Goal: Task Accomplishment & Management: Complete application form

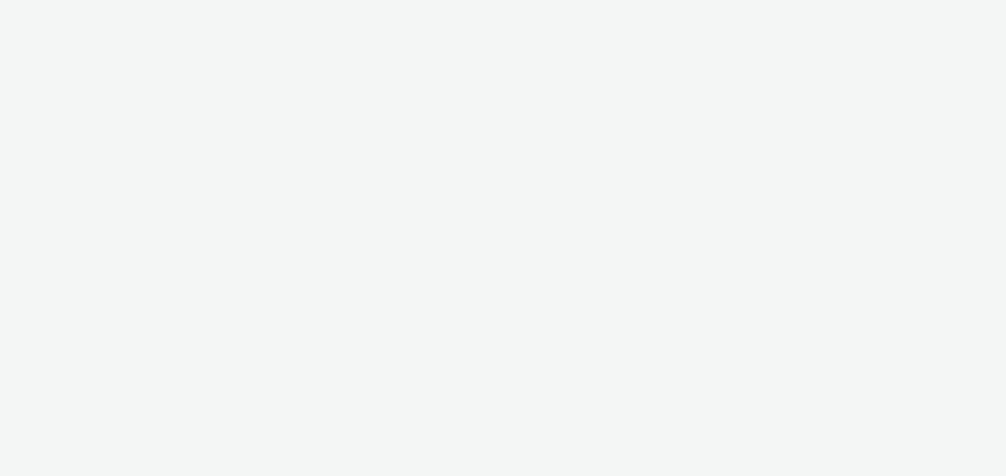
select select "6a9f09a4-7b7b-40b3-8e71-12b2a2313ff3"
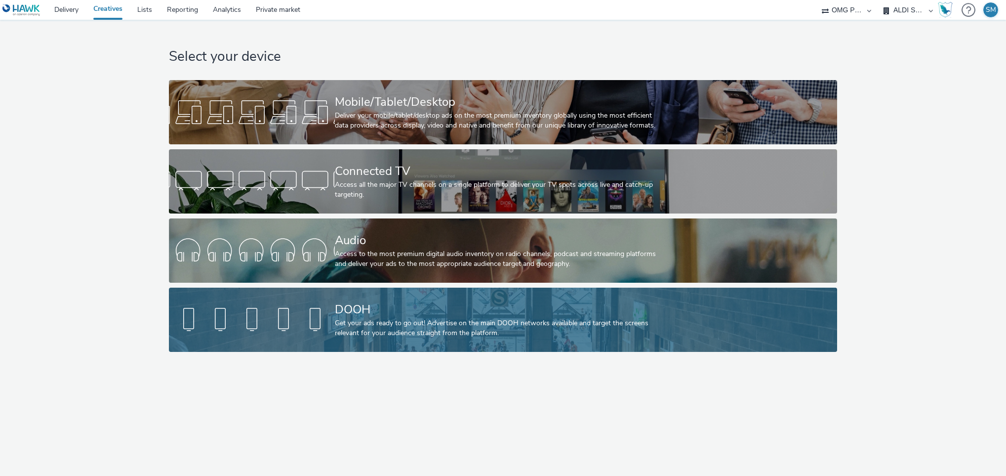
click at [420, 309] on div "DOOH" at bounding box center [501, 309] width 332 height 17
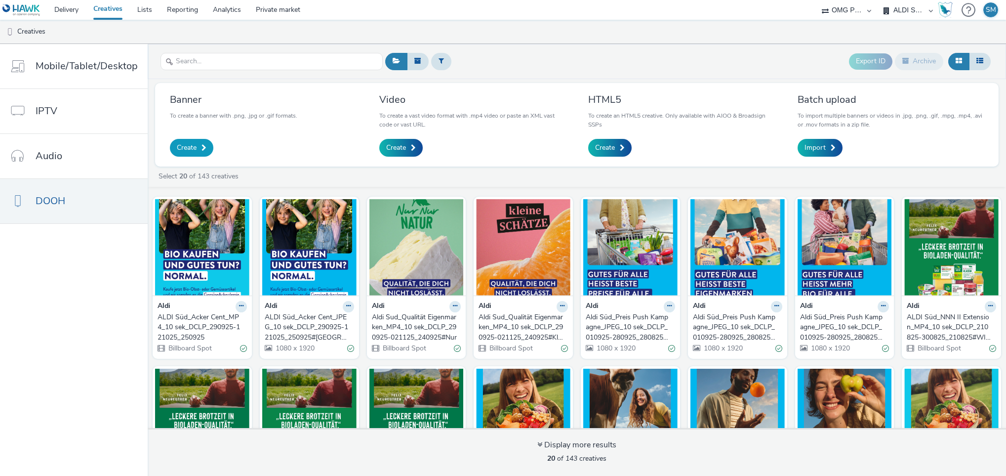
click at [193, 147] on span "Create" at bounding box center [187, 148] width 20 height 10
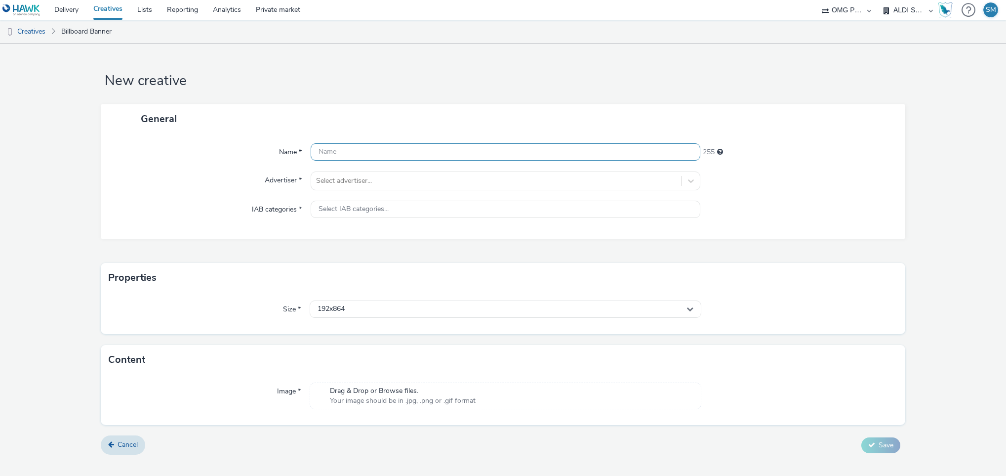
click at [334, 154] on input "text" at bounding box center [506, 151] width 390 height 17
paste input "Aldi Sud_Qualität Eigenmarken_JPG_10 sek_DCLP_290925-021125_240925#Kleine"
type input "Aldi Sud_Qualität Eigenmarken_JPG_10 sek_DCLP_290925-021125_240925#Kleine"
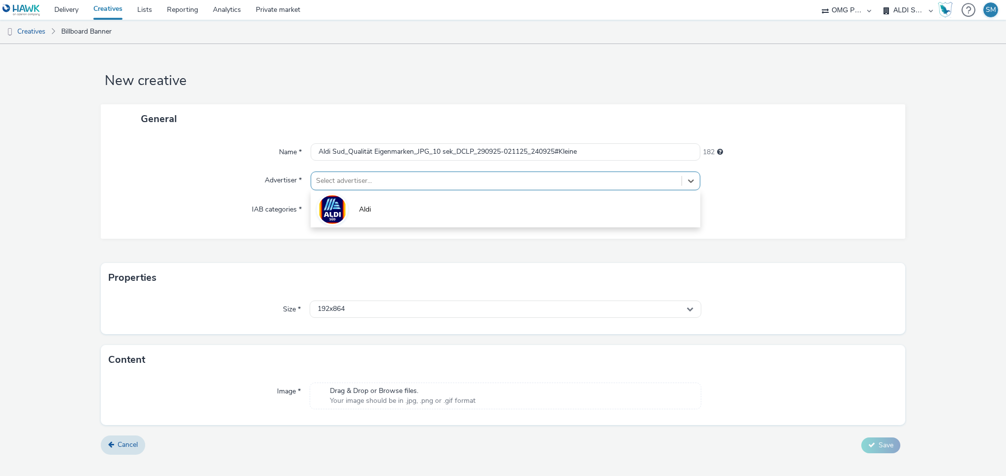
click at [415, 173] on div "Select advertiser..." at bounding box center [496, 181] width 371 height 16
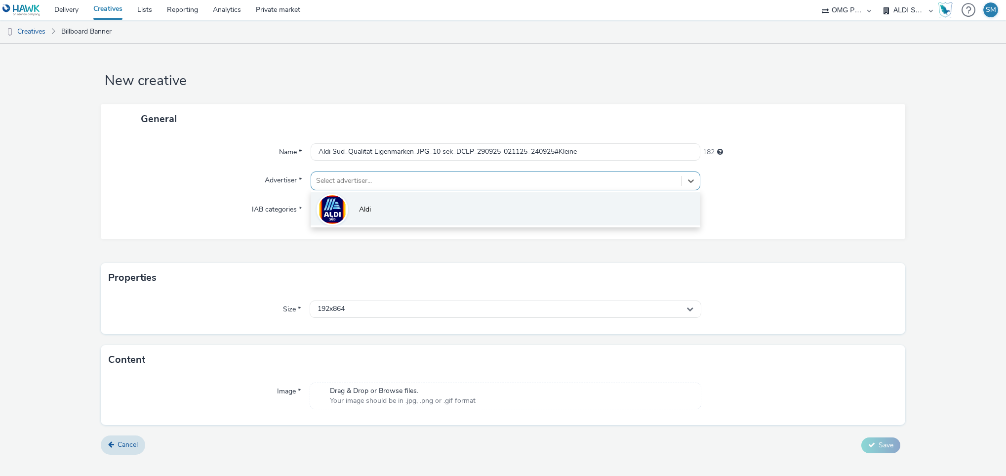
click at [343, 215] on img at bounding box center [332, 209] width 29 height 33
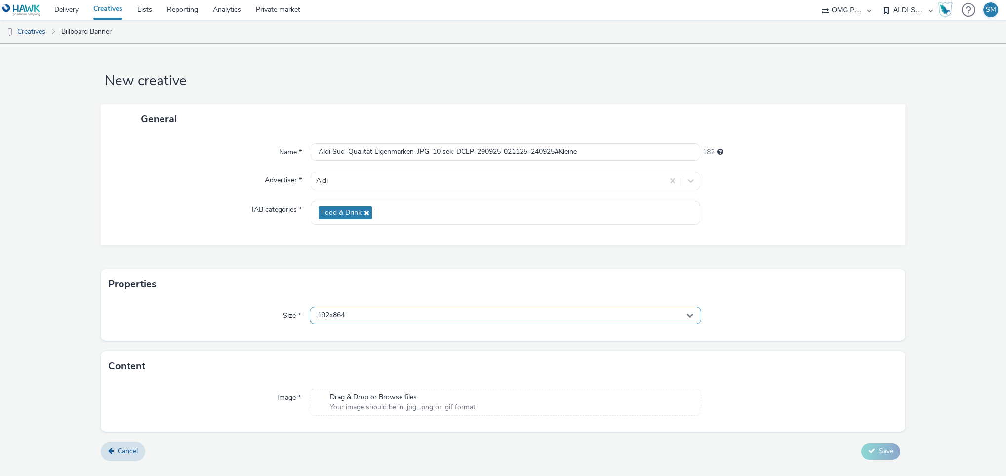
click at [371, 318] on div "192x864" at bounding box center [506, 315] width 392 height 17
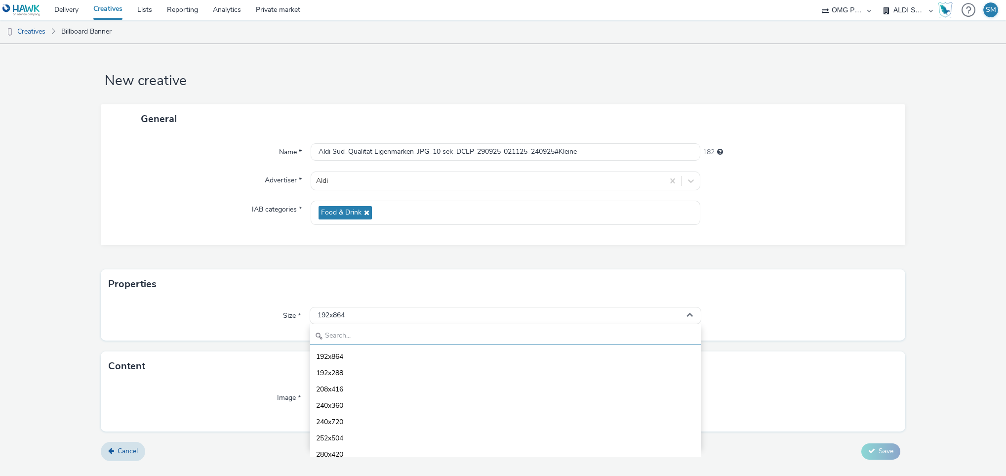
click at [349, 338] on input "text" at bounding box center [505, 335] width 391 height 17
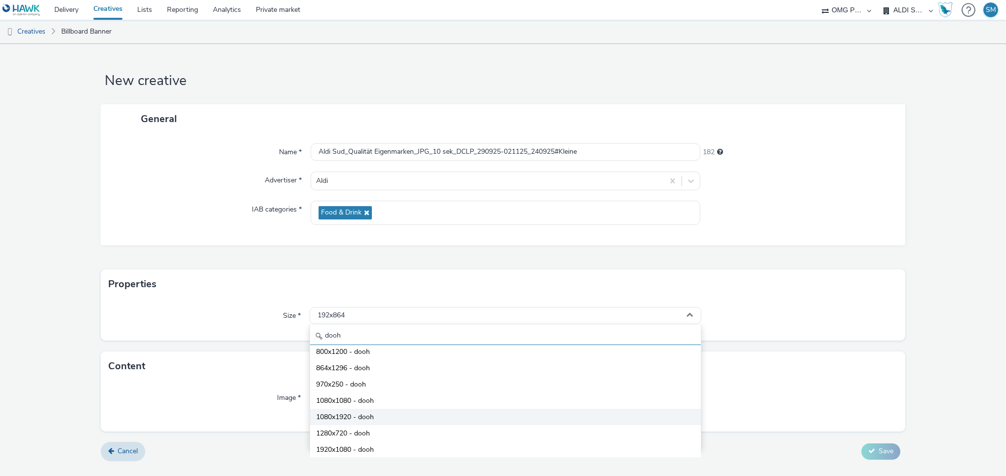
type input "dooh"
click at [326, 418] on span "1080x1920 - dooh" at bounding box center [345, 417] width 58 height 10
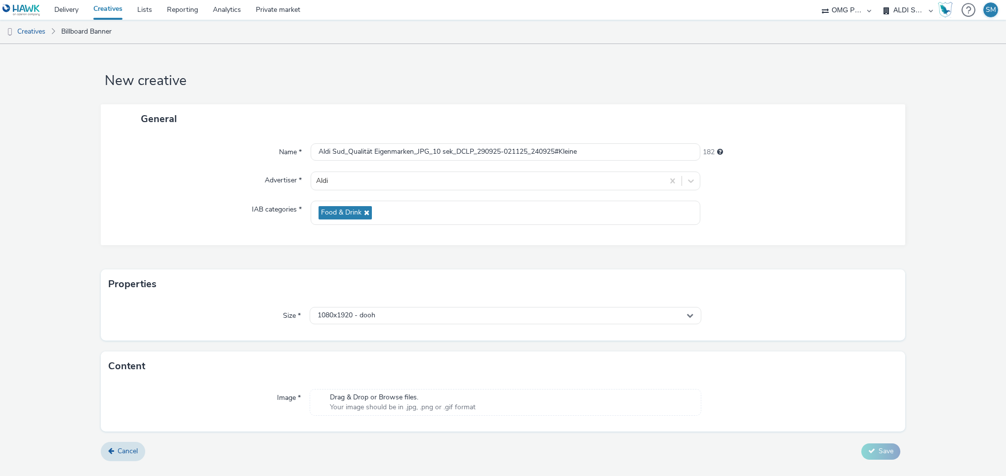
click at [376, 407] on span "Your image should be in .jpg, .png or .gif format" at bounding box center [403, 407] width 146 height 10
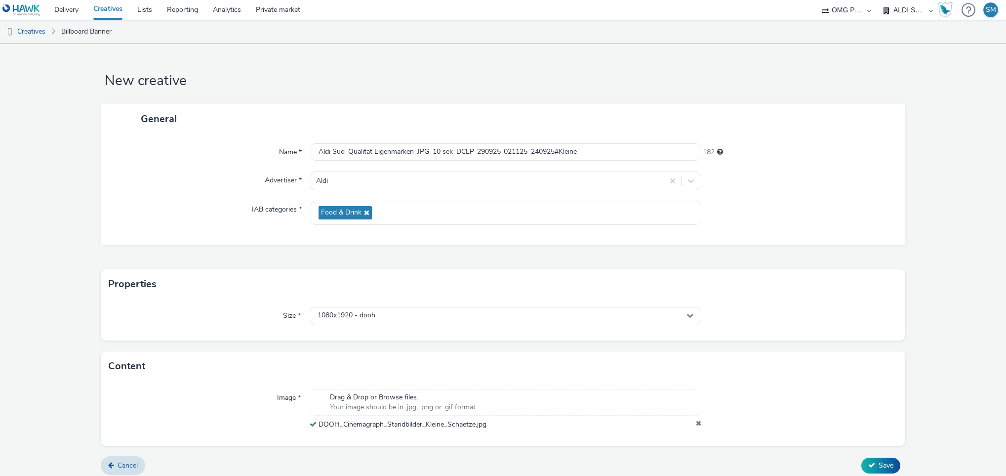
scroll to position [7, 0]
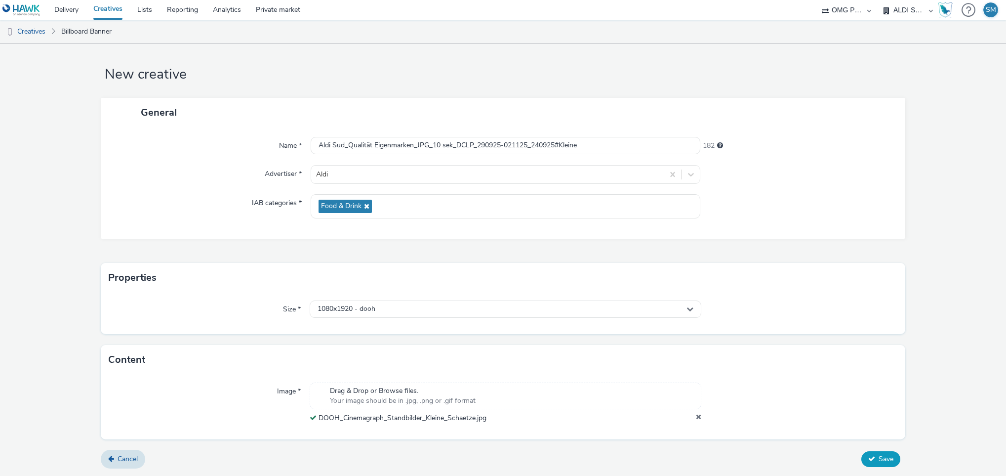
click at [867, 456] on button "Save" at bounding box center [880, 459] width 39 height 16
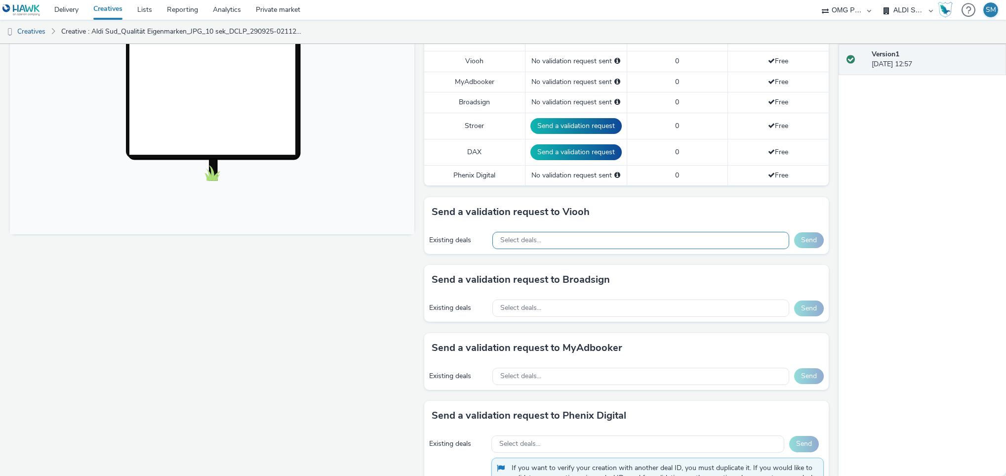
click at [621, 242] on div "Select deals..." at bounding box center [640, 240] width 297 height 17
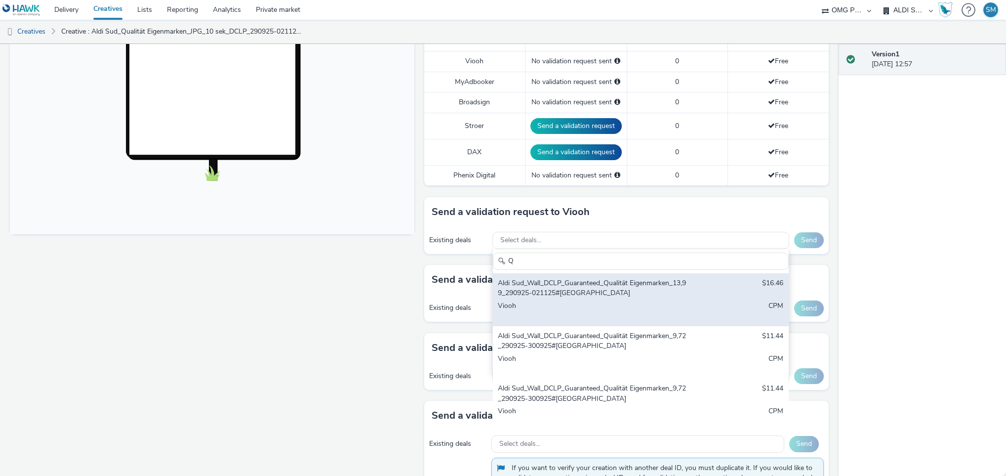
scroll to position [277, 0]
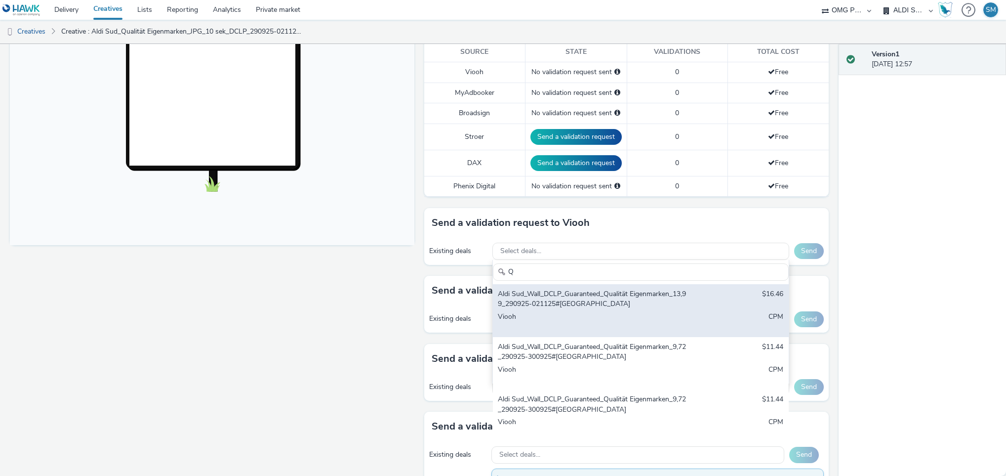
type input "Q"
click at [587, 304] on div "Aldi Sud_Wall_DCLP_Guaranteed_Qualität Eigenmarken_13,99_290925-021125#[GEOGRAP…" at bounding box center [592, 299] width 189 height 20
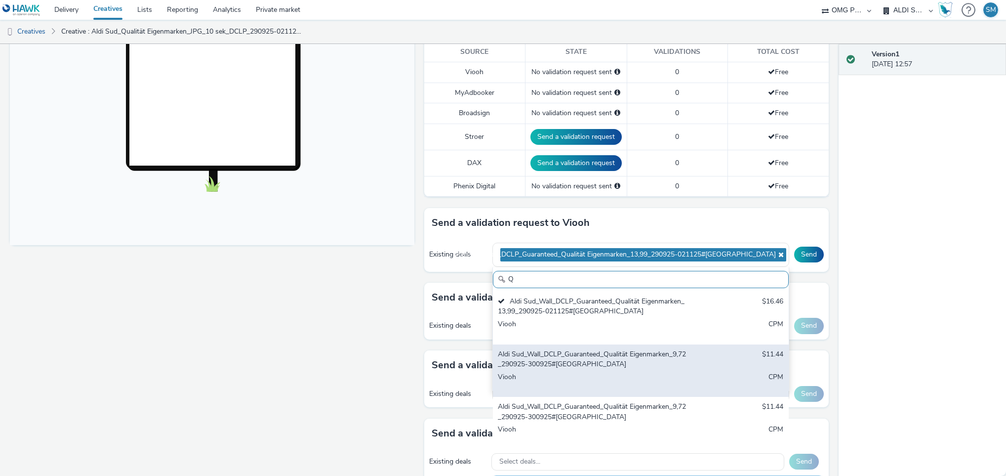
click at [577, 350] on div "Aldi Sud_Wall_DCLP_Guaranteed_Qualität Eigenmarken_9,72_290925-300925#[GEOGRAPH…" at bounding box center [641, 370] width 296 height 53
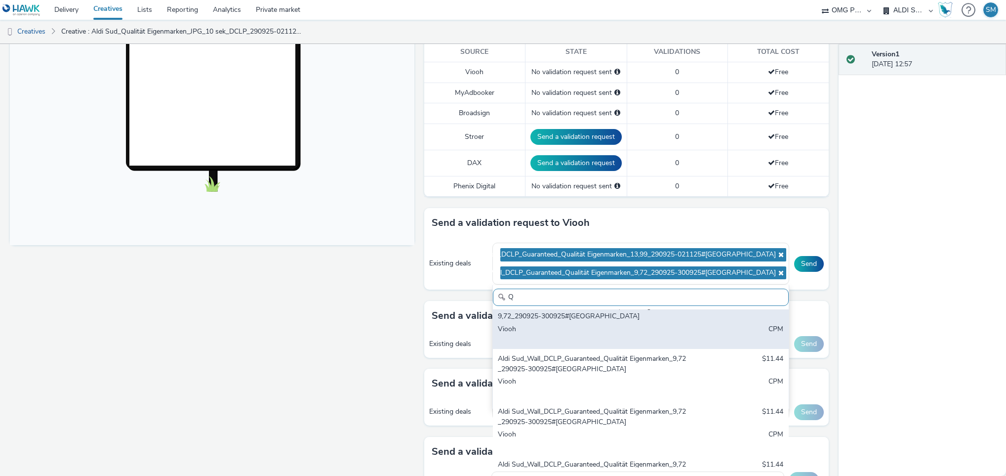
scroll to position [79, 0]
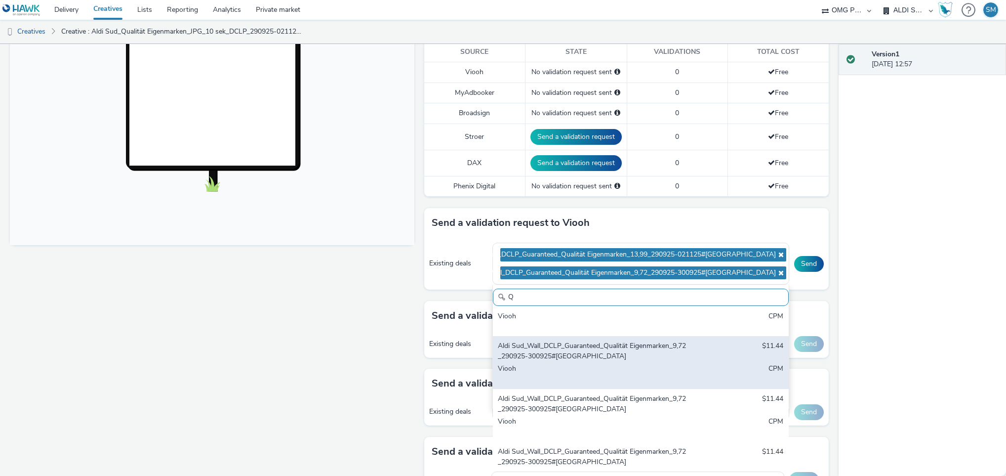
click at [568, 366] on div "Aldi Sud_Wall_DCLP_Guaranteed_Qualität Eigenmarken_9,72_290925-300925#[GEOGRAPH…" at bounding box center [641, 362] width 296 height 53
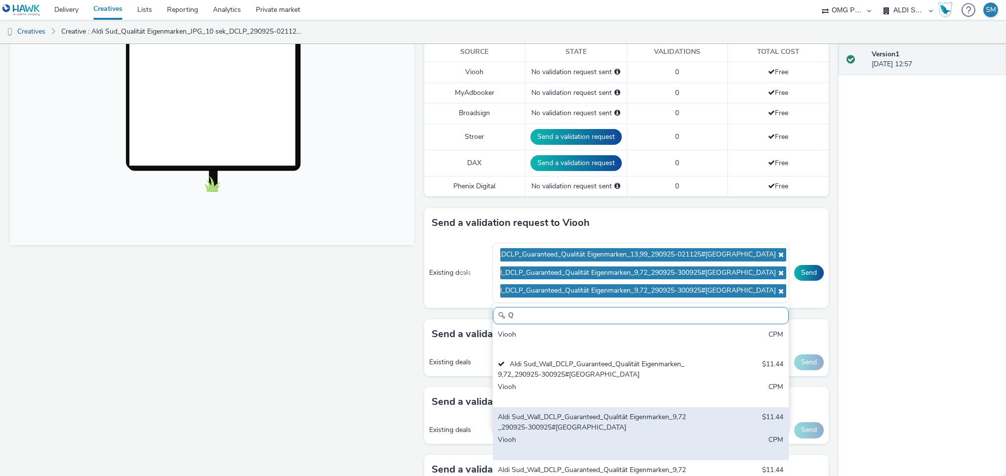
click at [560, 421] on div "Aldi Sud_Wall_DCLP_Guaranteed_Qualität Eigenmarken_9,72_290925-300925#[GEOGRAPH…" at bounding box center [592, 422] width 189 height 20
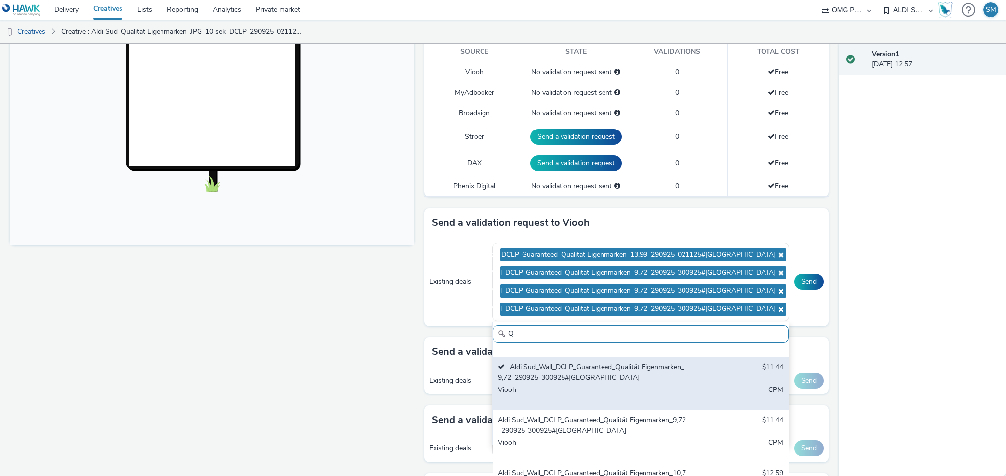
scroll to position [147, 0]
click at [570, 362] on div "Aldi Sud_Wall_DCLP_Guaranteed_Qualität Eigenmarken_9,72_290925-300925#[GEOGRAPH…" at bounding box center [641, 383] width 296 height 53
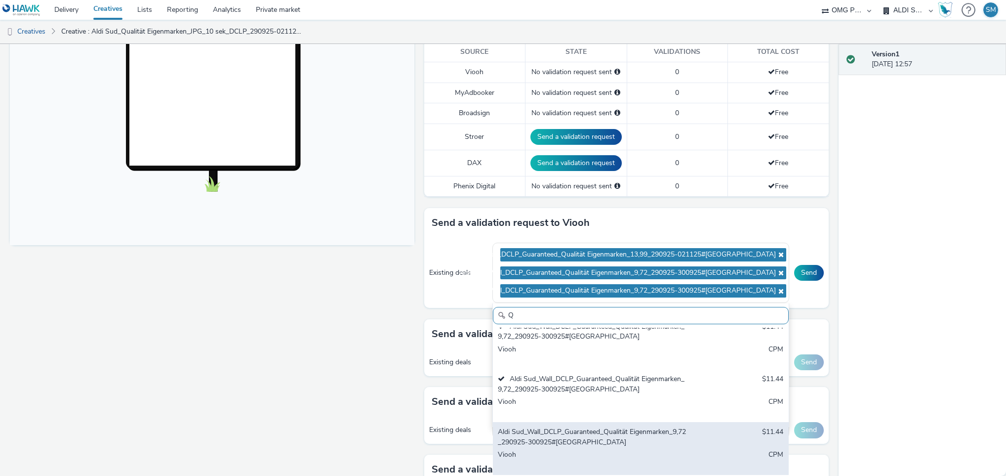
scroll to position [61, 0]
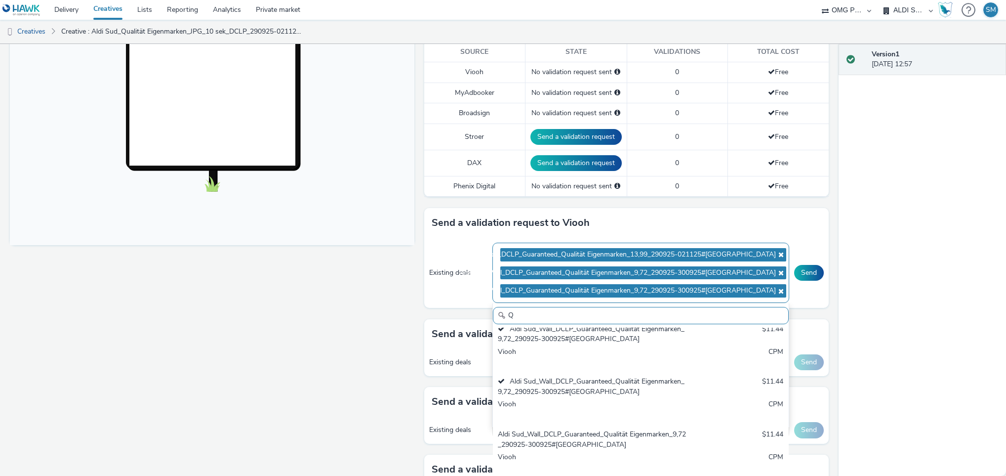
click at [776, 294] on icon at bounding box center [780, 290] width 8 height 7
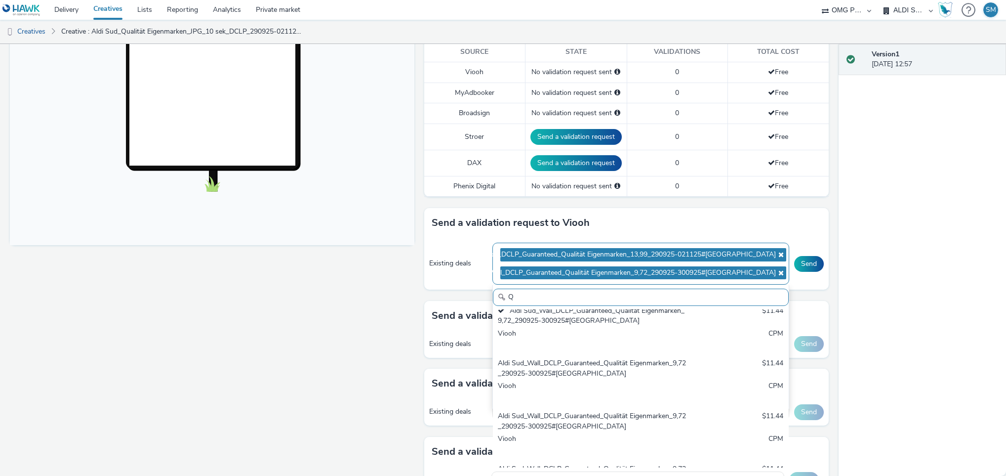
click at [776, 275] on icon at bounding box center [780, 272] width 8 height 7
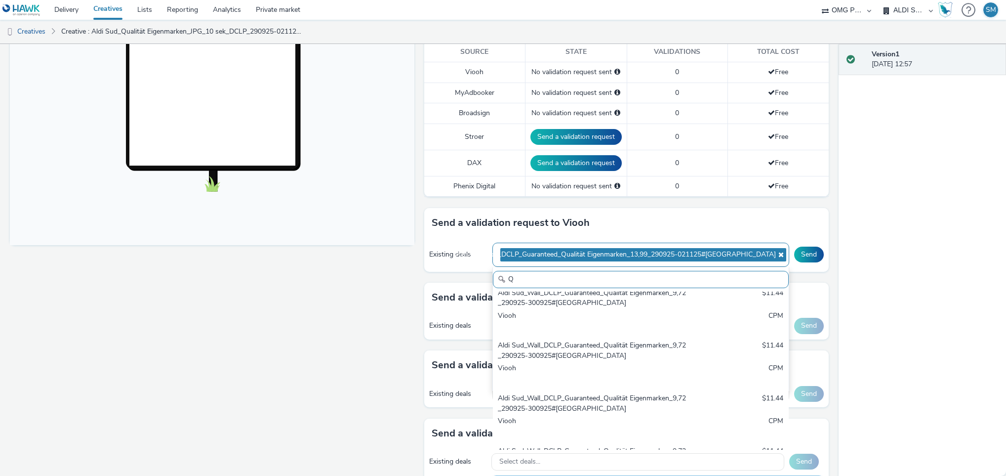
click at [776, 258] on icon at bounding box center [780, 254] width 8 height 7
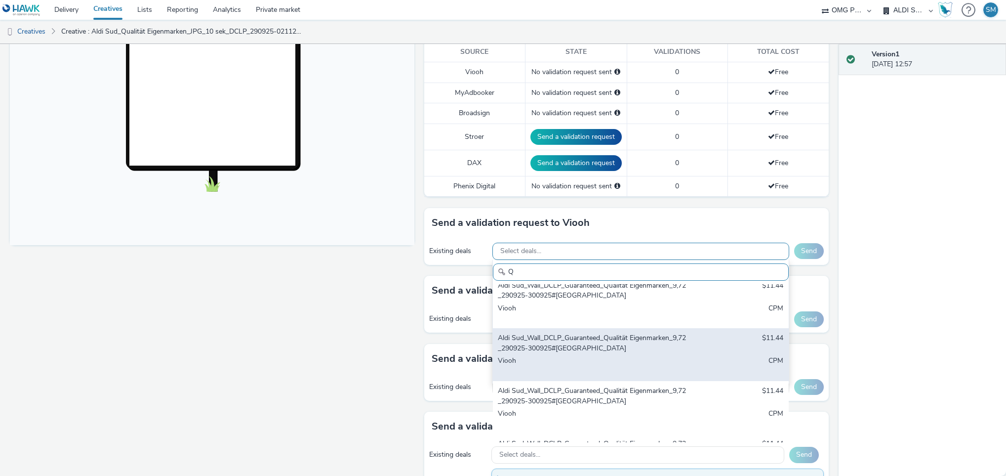
scroll to position [0, 0]
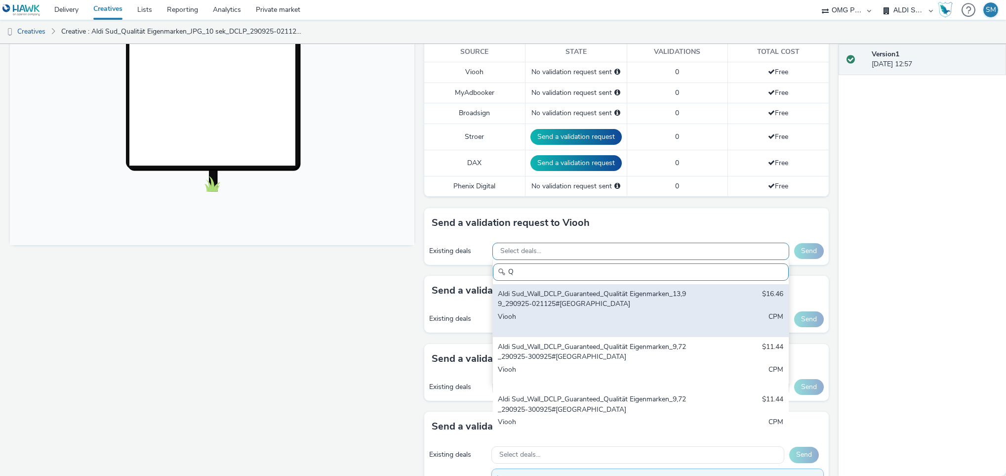
click at [608, 309] on div "Aldi Sud_Wall_DCLP_Guaranteed_Qualität Eigenmarken_13,99_290925-021125#[GEOGRAP…" at bounding box center [592, 299] width 189 height 20
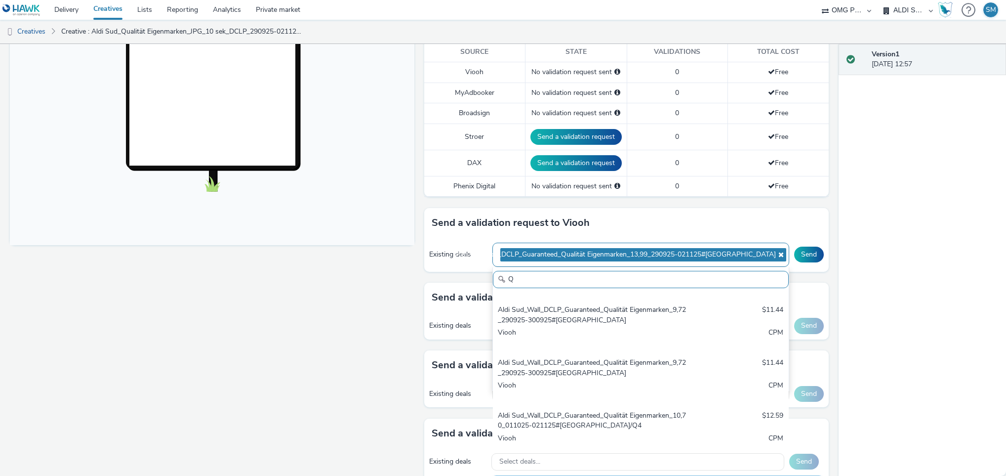
scroll to position [152, 0]
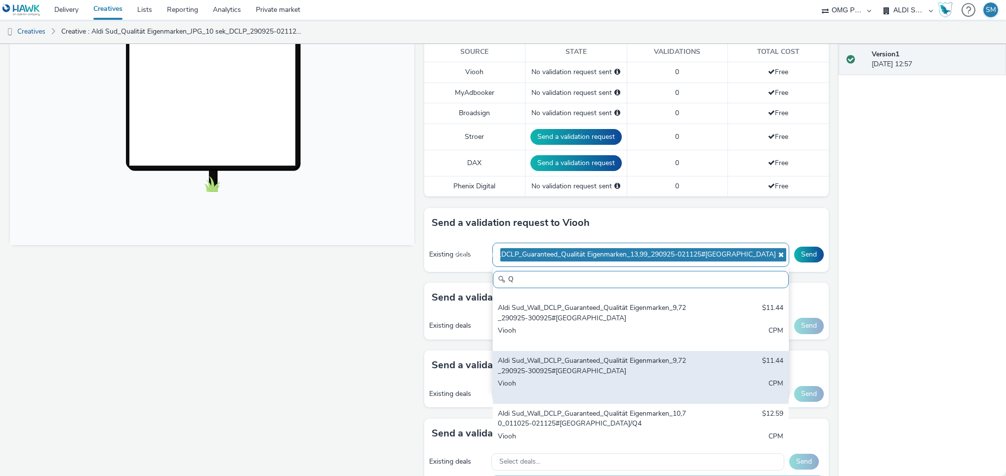
click at [592, 370] on div "Aldi Sud_Wall_DCLP_Guaranteed_Qualität Eigenmarken_9,72_290925-300925#[GEOGRAPH…" at bounding box center [592, 366] width 189 height 20
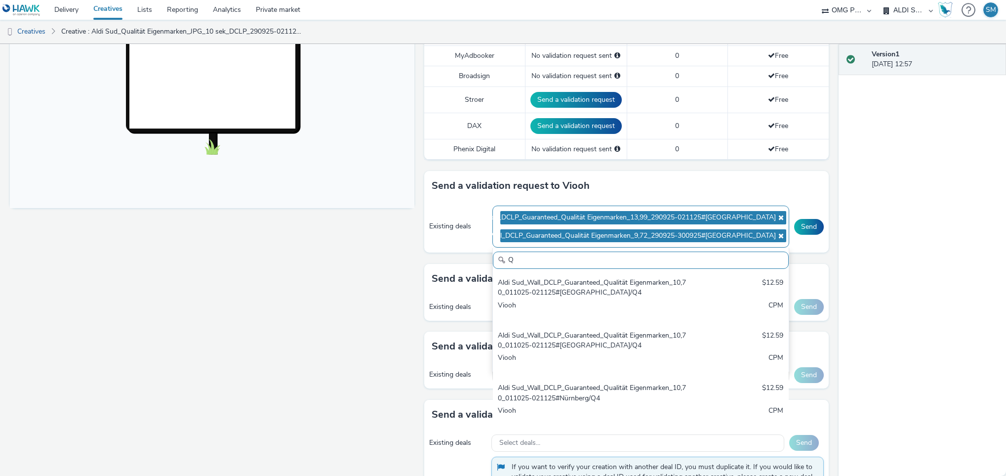
scroll to position [317, 0]
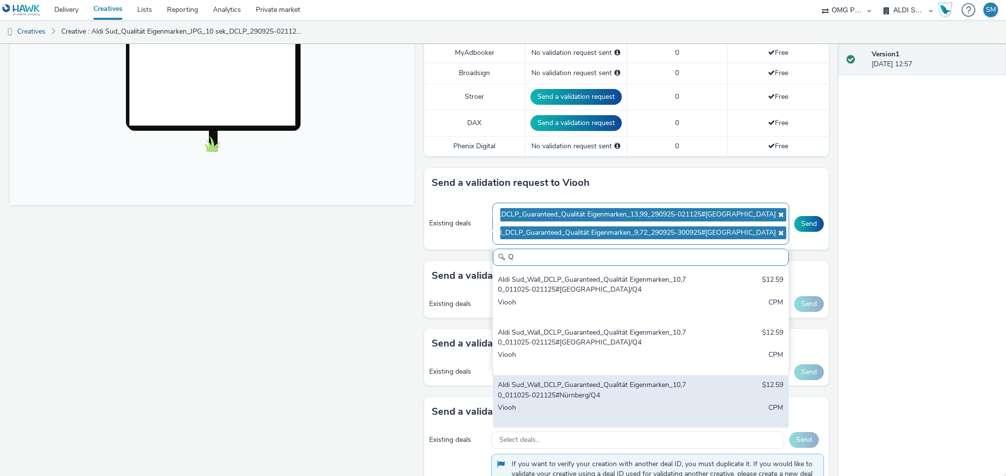
click at [597, 390] on div "Aldi Sud_Wall_DCLP_Guaranteed_Qualität Eigenmarken_10,70_011025-021125#Nürnberg…" at bounding box center [592, 390] width 189 height 20
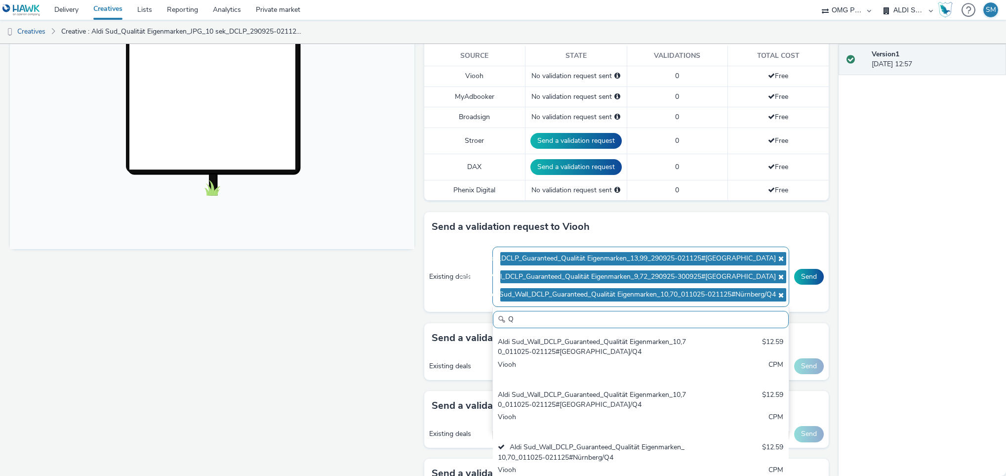
scroll to position [276, 0]
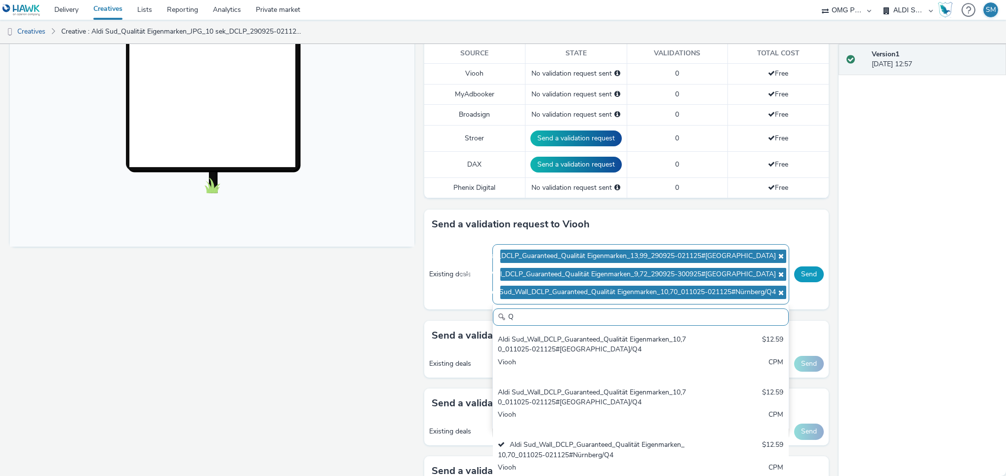
click at [800, 277] on button "Send" at bounding box center [809, 274] width 30 height 16
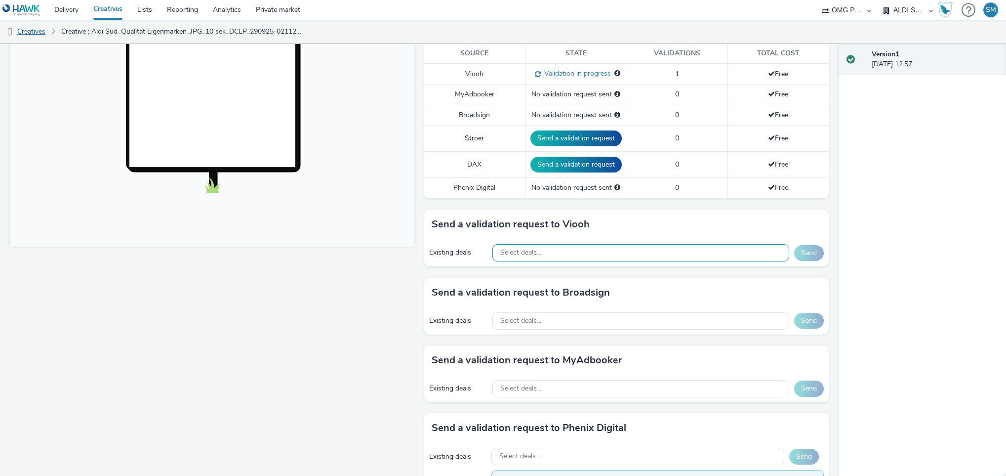
click at [41, 36] on link "Creatives" at bounding box center [25, 32] width 50 height 24
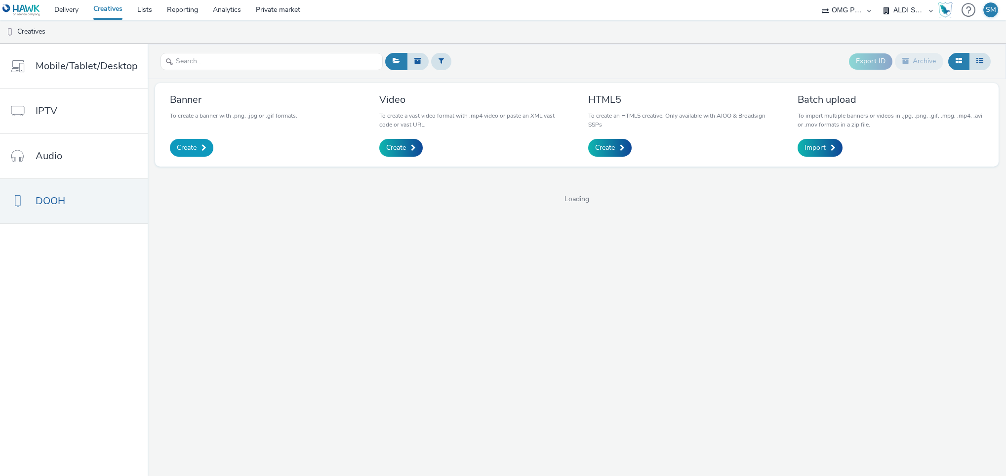
click at [190, 148] on span "Create" at bounding box center [187, 148] width 20 height 10
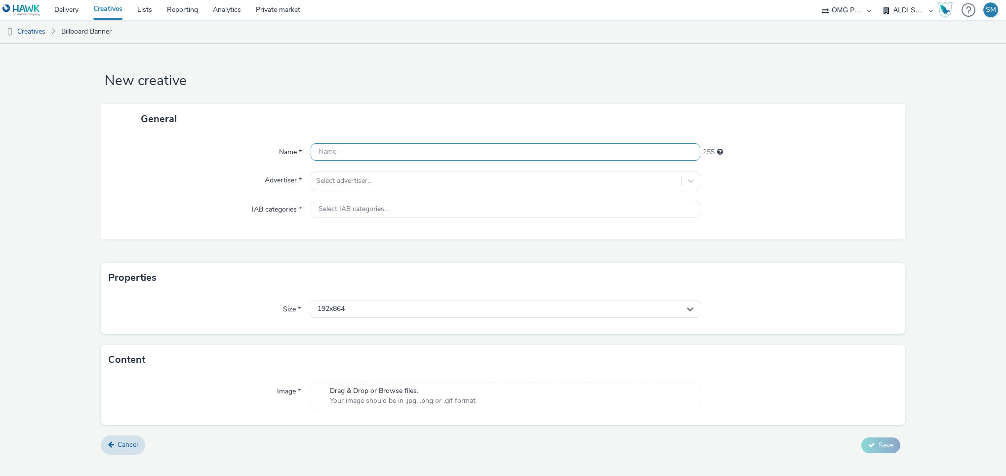
click at [361, 150] on input "text" at bounding box center [506, 151] width 390 height 17
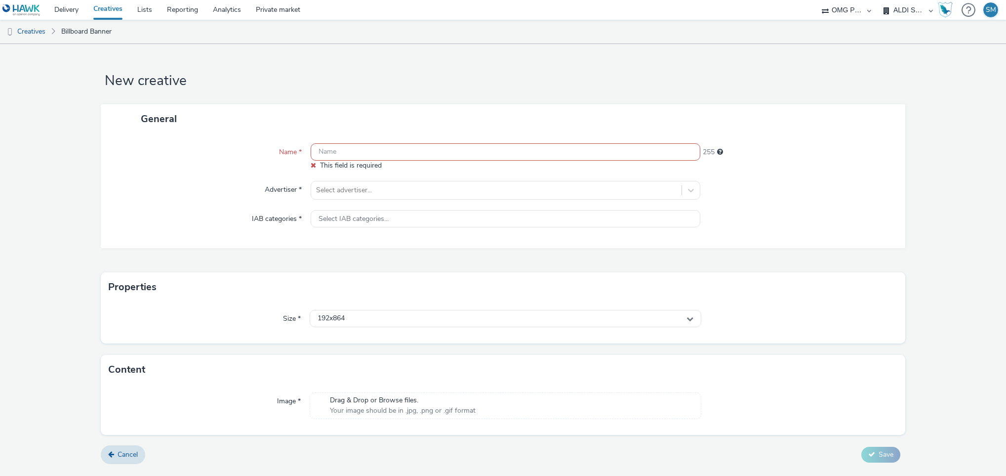
paste input "Aldi Sud_Qualität Eigenmarken_JPG_10 sek_DCLP_290925-021125_240925#Nur"
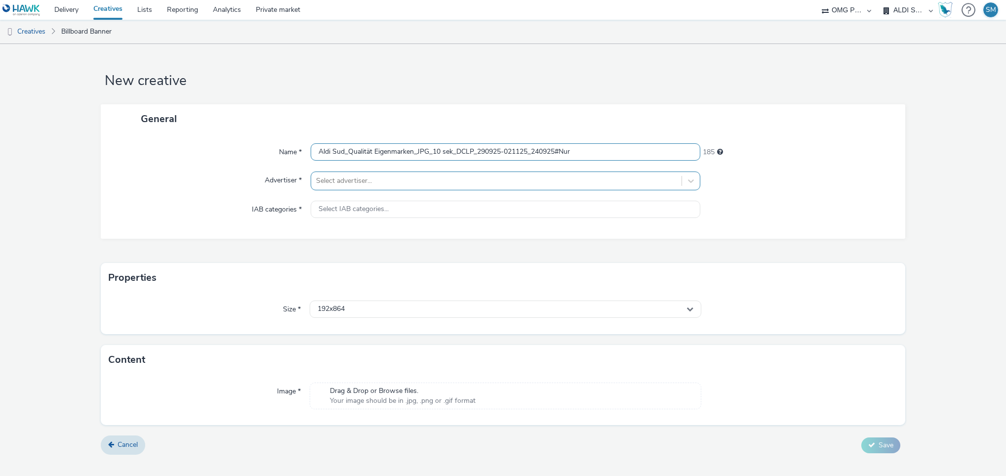
type input "Aldi Sud_Qualität Eigenmarken_JPG_10 sek_DCLP_290925-021125_240925#Nur"
click at [364, 176] on div at bounding box center [496, 181] width 361 height 12
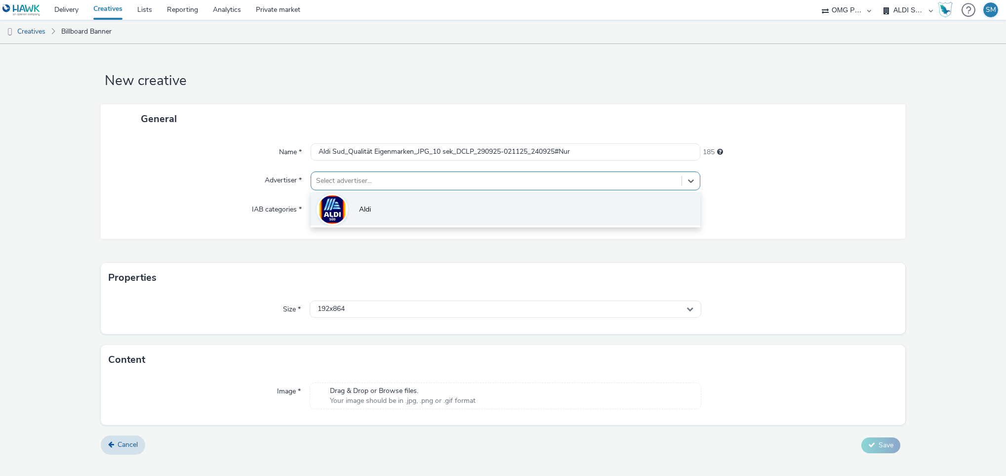
click at [341, 205] on img at bounding box center [332, 209] width 29 height 33
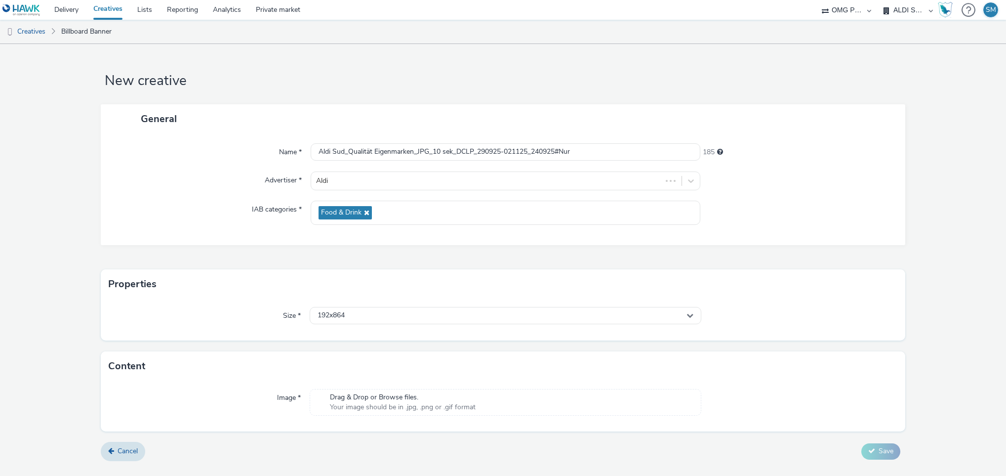
click at [351, 209] on span "Food & Drink" at bounding box center [341, 212] width 40 height 8
click at [360, 315] on div "192x864" at bounding box center [506, 315] width 392 height 17
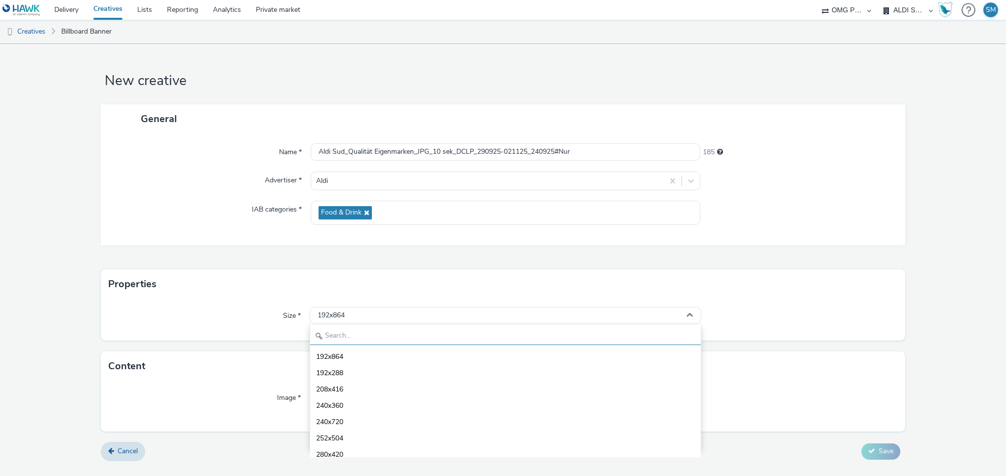
click at [340, 340] on input "text" at bounding box center [505, 335] width 391 height 17
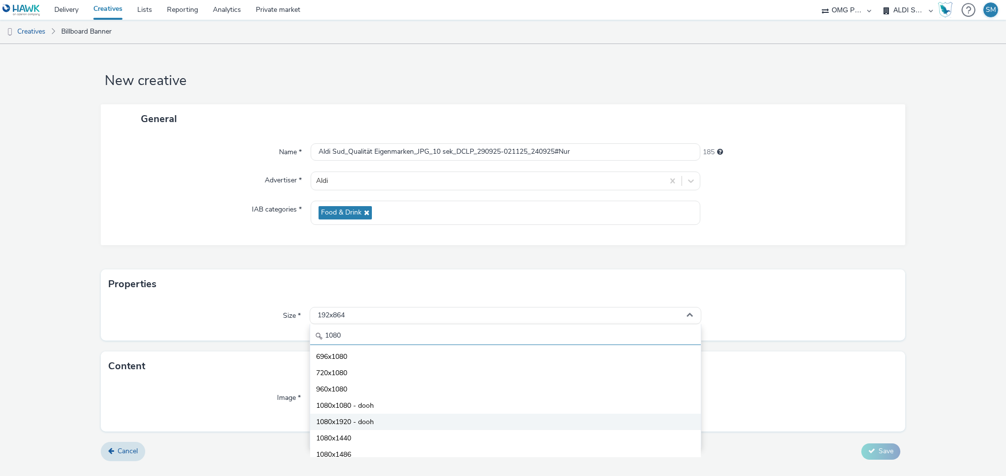
type input "1080"
click at [348, 421] on span "1080x1920 - dooh" at bounding box center [345, 422] width 58 height 10
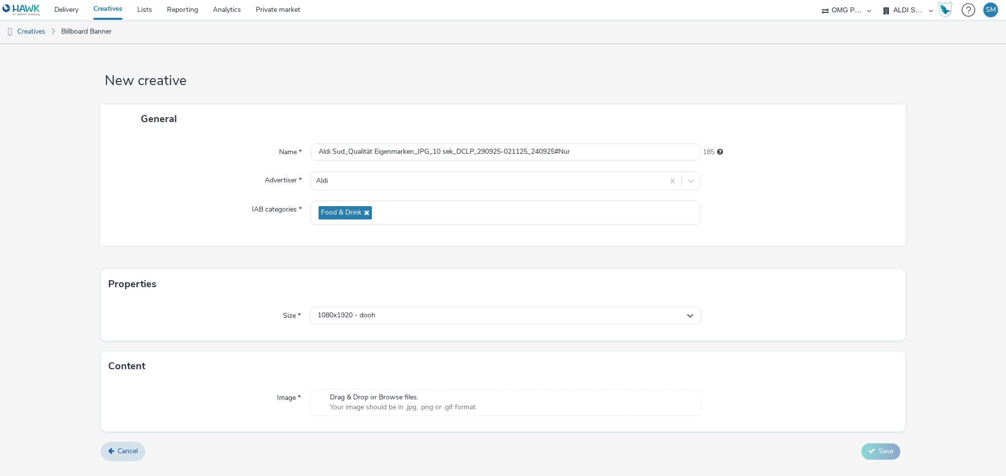
click at [382, 404] on span "Your image should be in .jpg, .png or .gif format" at bounding box center [403, 407] width 146 height 10
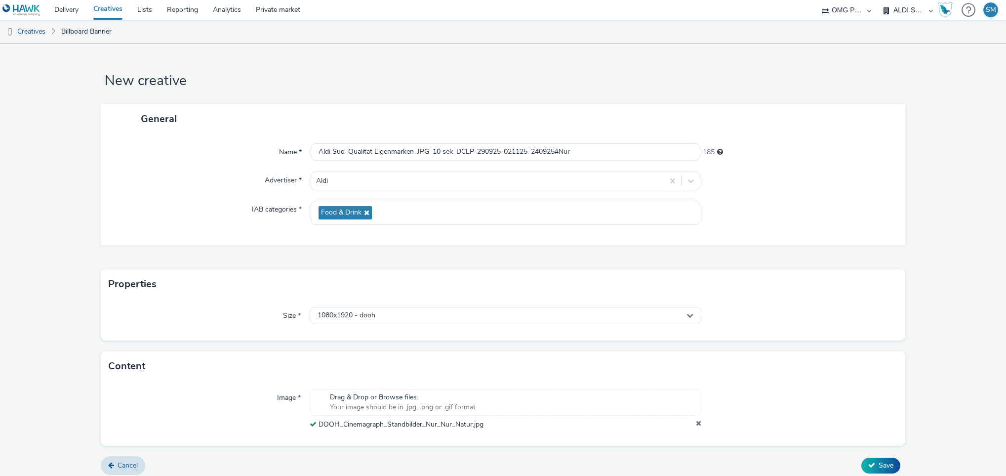
scroll to position [7, 0]
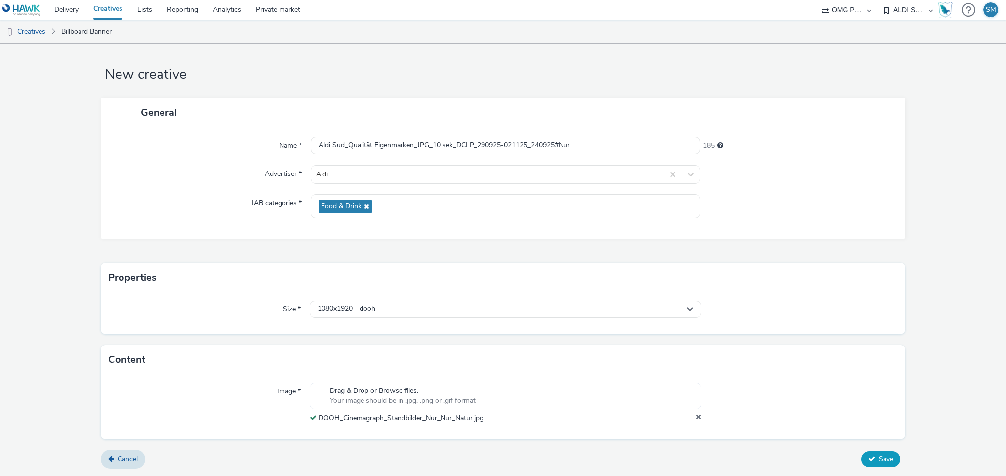
click at [878, 460] on span "Save" at bounding box center [885, 458] width 15 height 9
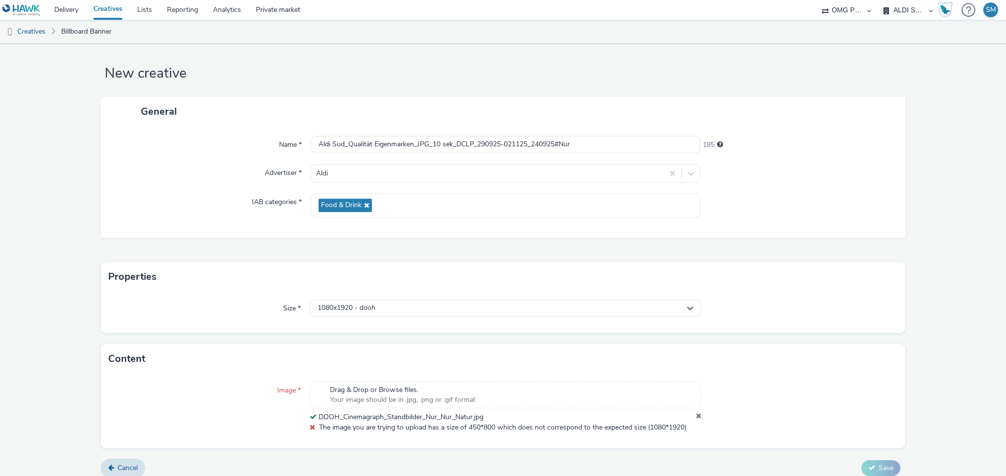
click at [696, 415] on icon at bounding box center [698, 417] width 5 height 10
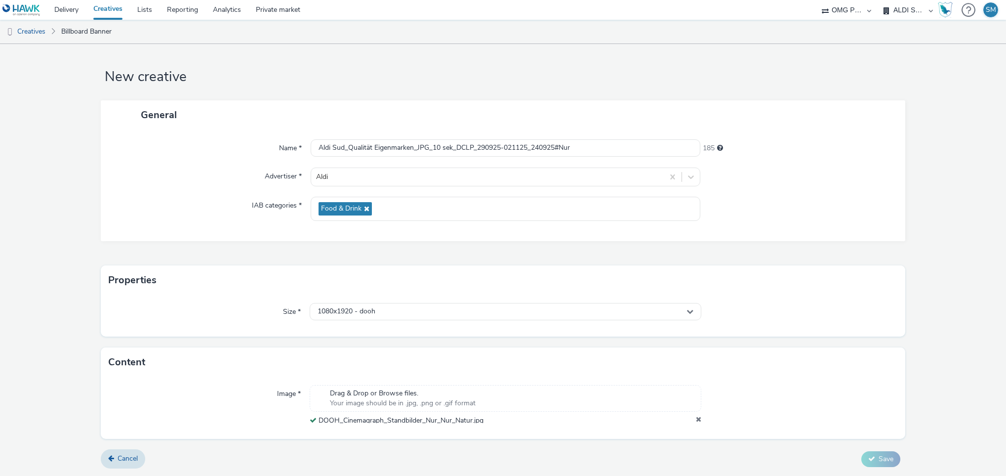
scroll to position [0, 0]
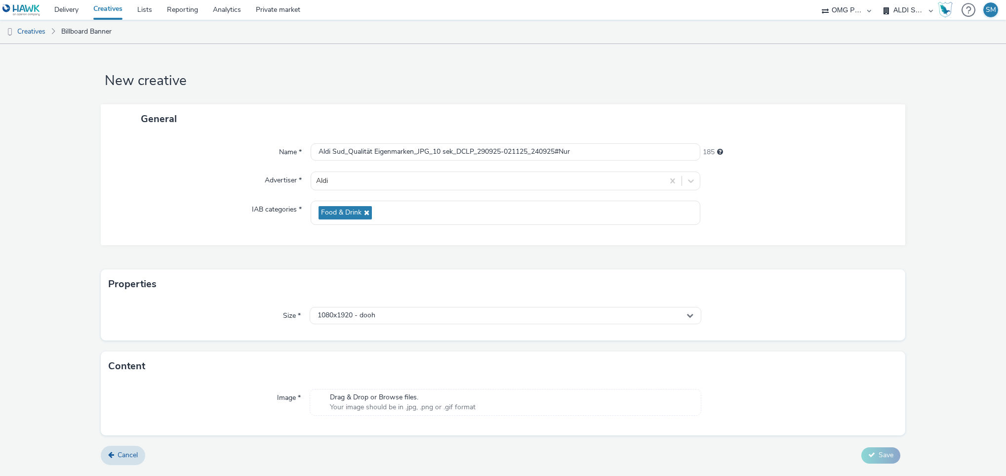
click at [431, 399] on span "Drag & Drop or Browse files." at bounding box center [403, 397] width 146 height 10
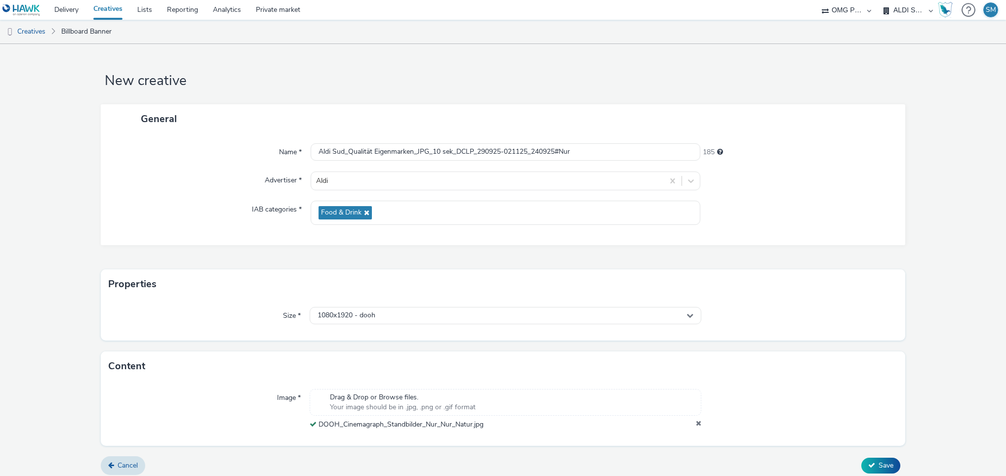
scroll to position [7, 0]
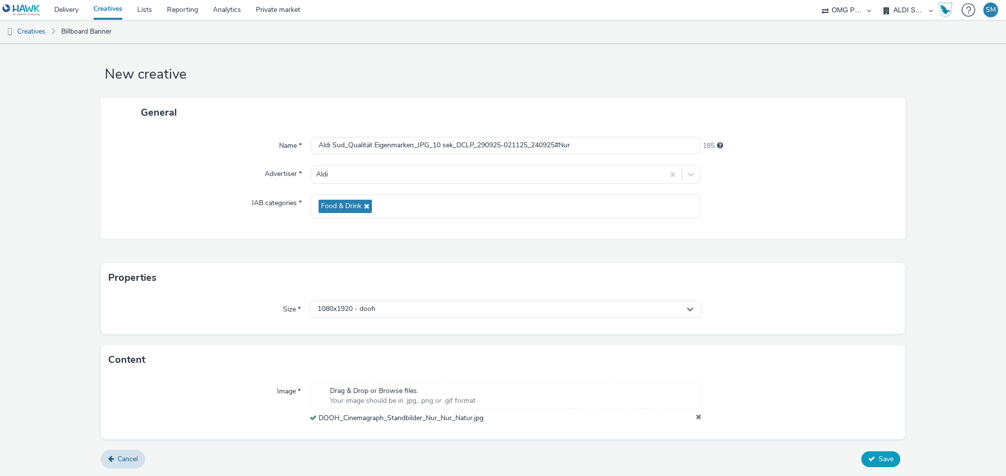
click at [878, 455] on span "Save" at bounding box center [885, 458] width 15 height 9
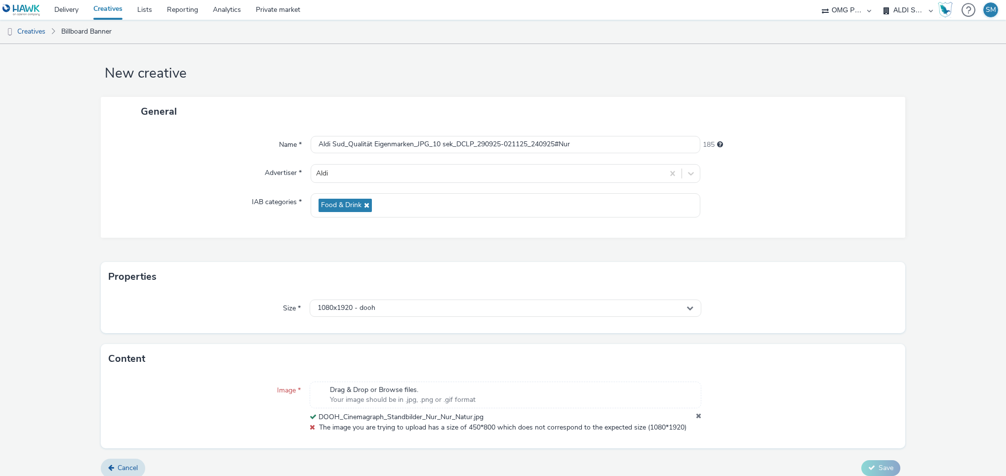
scroll to position [0, 0]
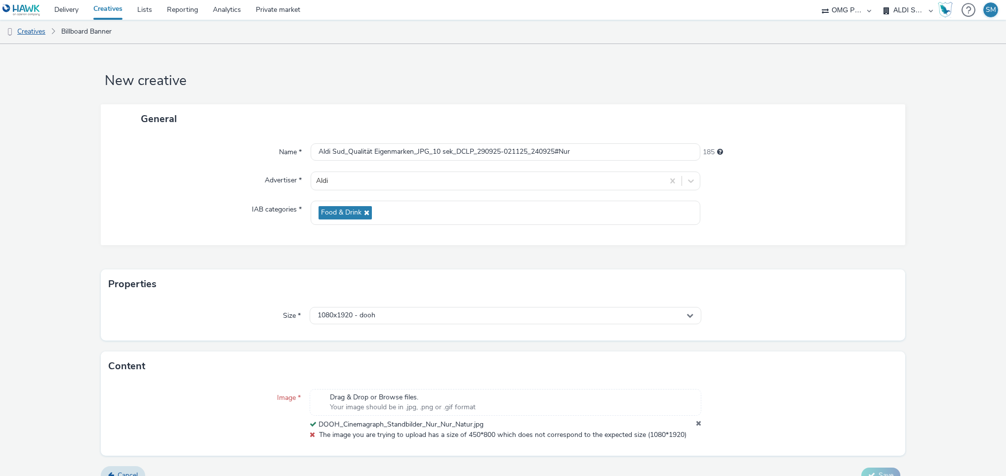
click at [34, 29] on link "Creatives" at bounding box center [25, 32] width 50 height 24
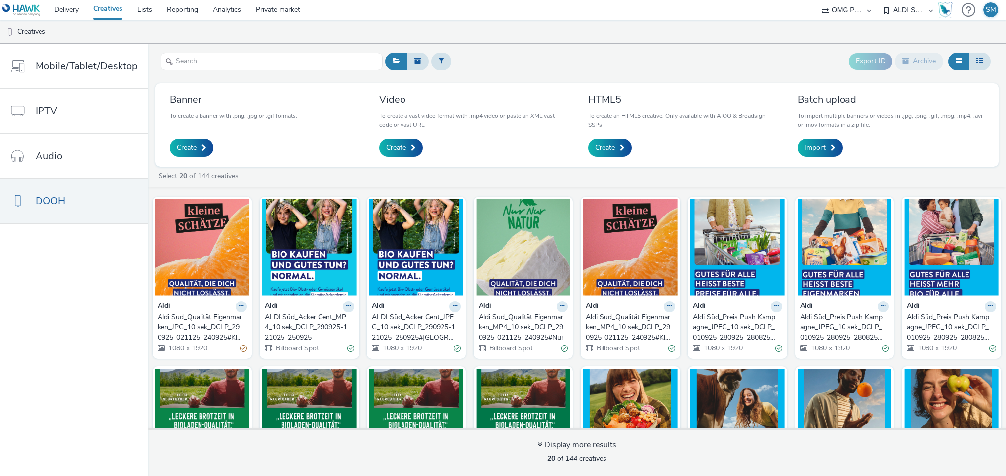
click at [213, 329] on div "Aldi Sud_Qualität Eigenmarken_JPG_10 sek_DCLP_290925-021125_240925#Kleine" at bounding box center [200, 327] width 85 height 30
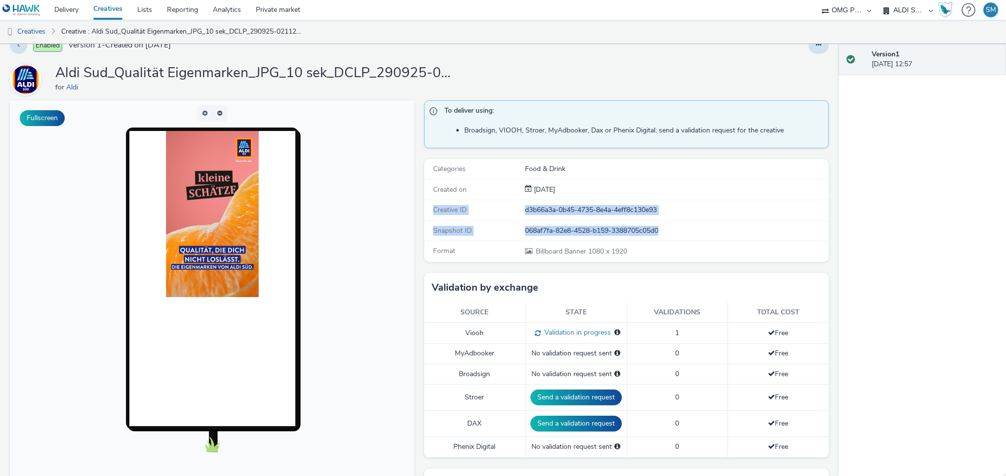
drag, startPoint x: 429, startPoint y: 209, endPoint x: 680, endPoint y: 227, distance: 251.9
click at [680, 227] on div "Categories Food & Drink Created on [DATE] Creative ID d3b66a3a-0b45-4735-8e4a-4…" at bounding box center [626, 210] width 404 height 102
copy div "Creative ID d3b66a3a-0b45-4735-8e4a-4eff8c130e93 Snapshot ID 068af7fa-82e8-4528…"
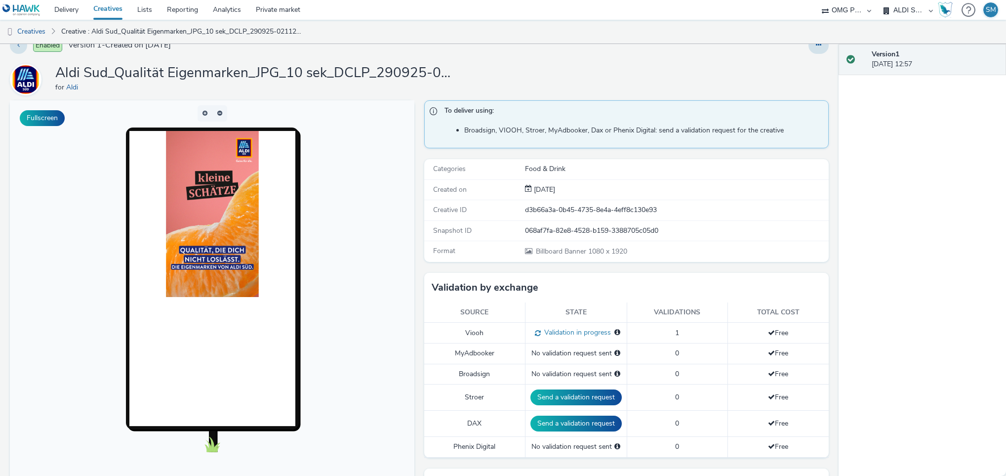
click at [915, 218] on div "Version 1 [DATE] 12:57" at bounding box center [922, 260] width 168 height 432
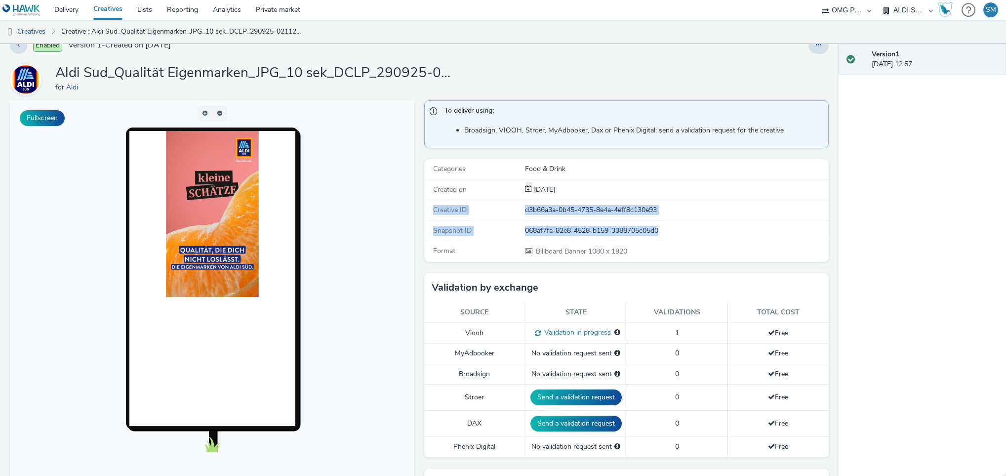
drag, startPoint x: 428, startPoint y: 209, endPoint x: 669, endPoint y: 234, distance: 241.7
click at [669, 234] on div "Categories Food & Drink Created on [DATE] Creative ID d3b66a3a-0b45-4735-8e4a-4…" at bounding box center [626, 210] width 404 height 102
copy div "Creative ID d3b66a3a-0b45-4735-8e4a-4eff8c130e93 Snapshot ID 068af7fa-82e8-4528…"
click at [39, 30] on link "Creatives" at bounding box center [25, 32] width 50 height 24
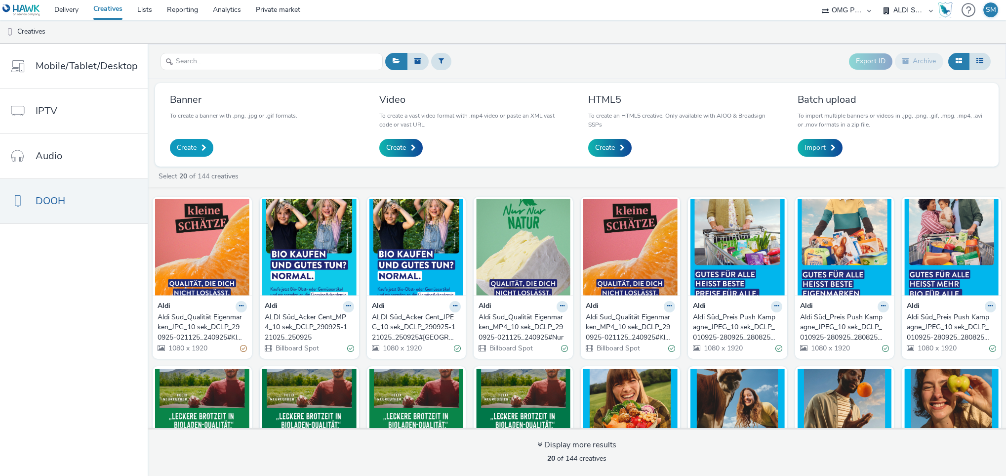
click at [189, 145] on span "Create" at bounding box center [187, 148] width 20 height 10
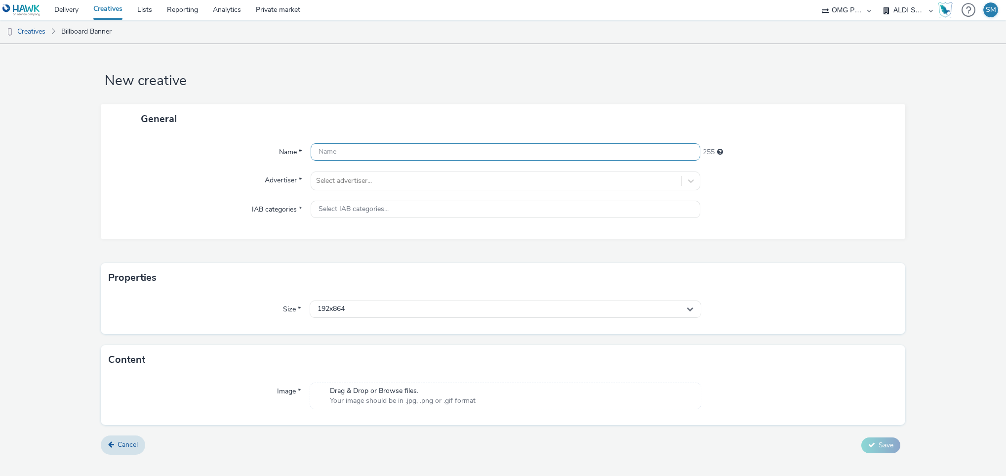
click at [360, 146] on input "text" at bounding box center [506, 151] width 390 height 17
paste input "Aldi Sud_Qualität Eigenmarken_JPG_10 sek_DCLP_290925-021125_240925#Nur"
type input "Aldi Sud_Qualität Eigenmarken_JPG_10 sek_DCLP_290925-021125_240925#Nur"
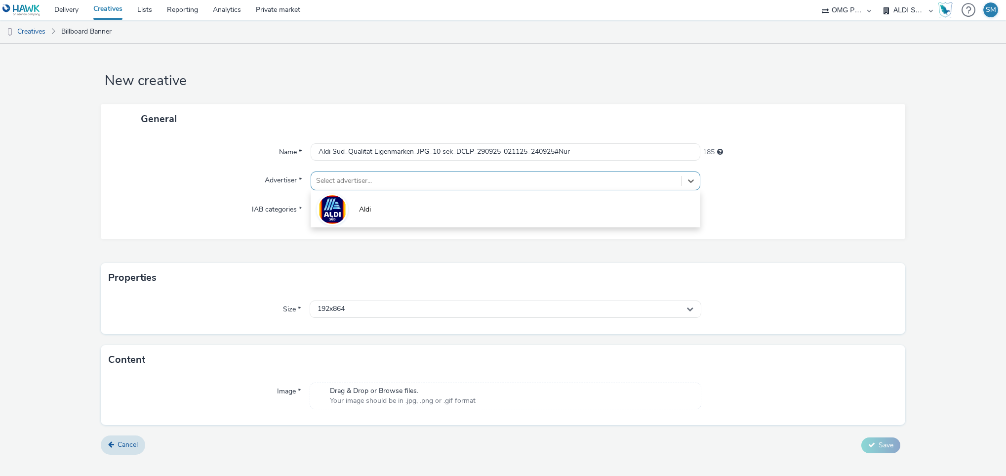
click at [359, 180] on div at bounding box center [496, 181] width 361 height 12
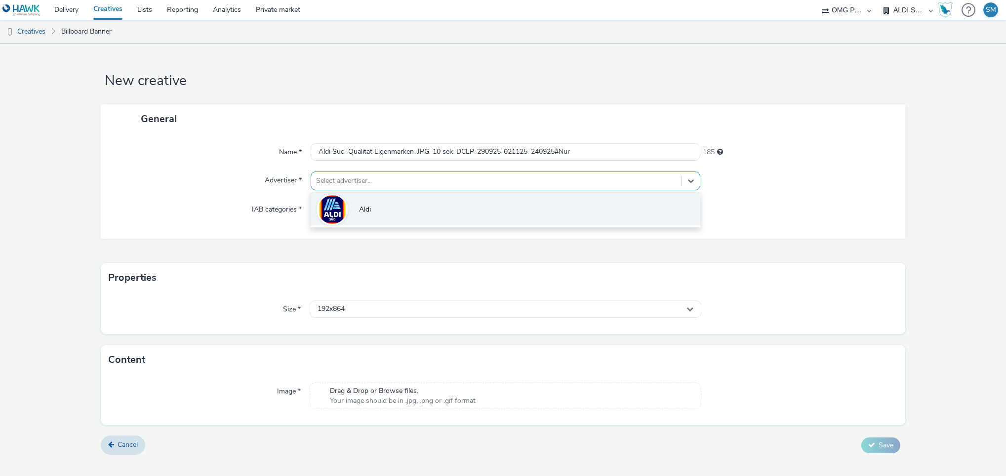
click at [334, 206] on img at bounding box center [332, 209] width 29 height 33
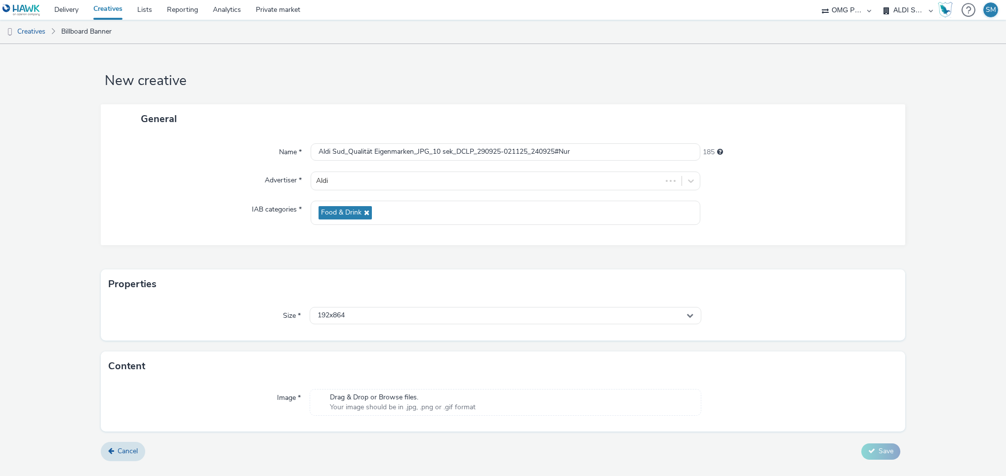
click at [334, 206] on span "Food & Drink" at bounding box center [345, 212] width 53 height 13
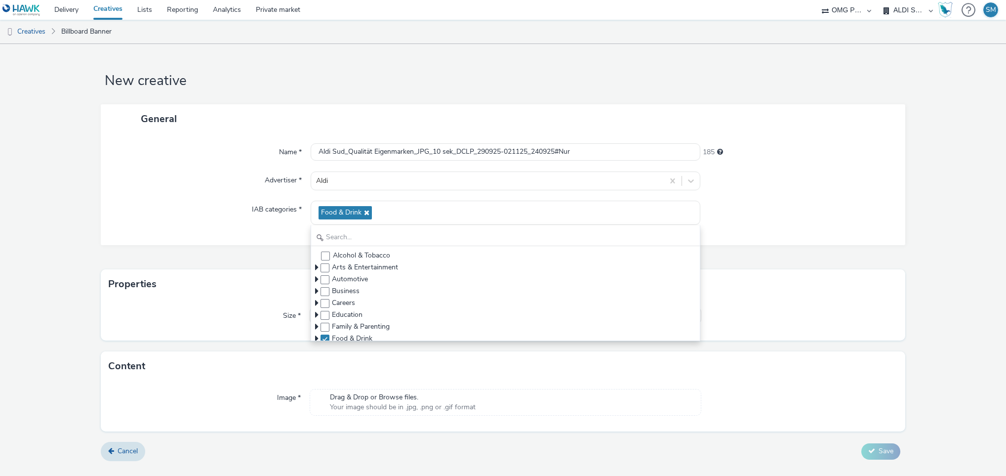
click at [850, 225] on div at bounding box center [797, 212] width 195 height 24
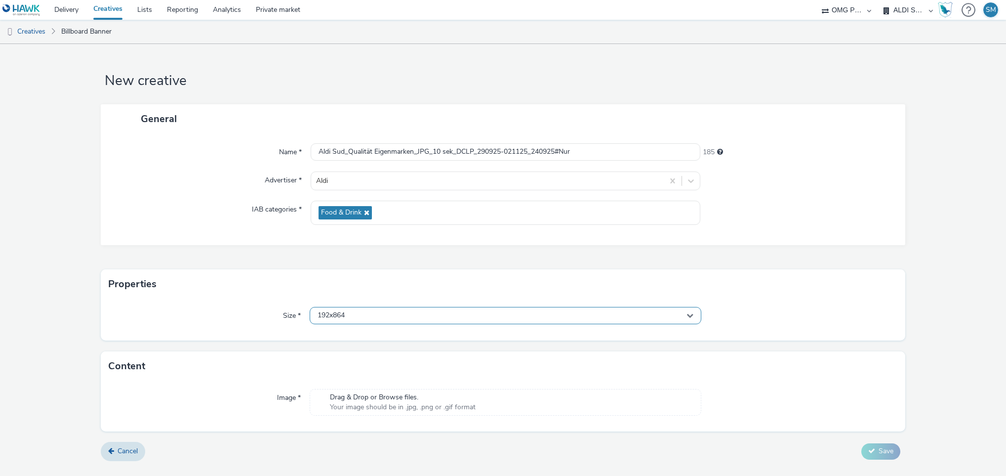
click at [467, 313] on div "192x864" at bounding box center [506, 315] width 392 height 17
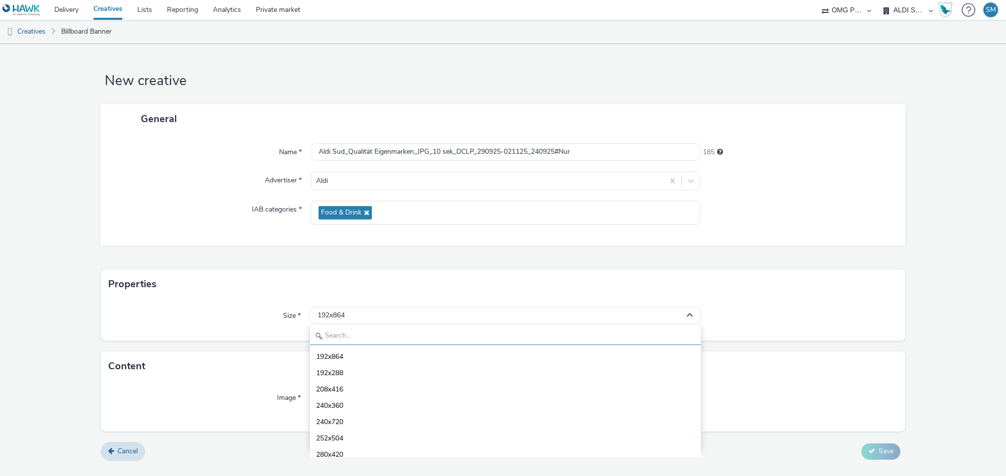
click at [369, 331] on input "text" at bounding box center [505, 335] width 391 height 17
type input "d"
type input "1080"
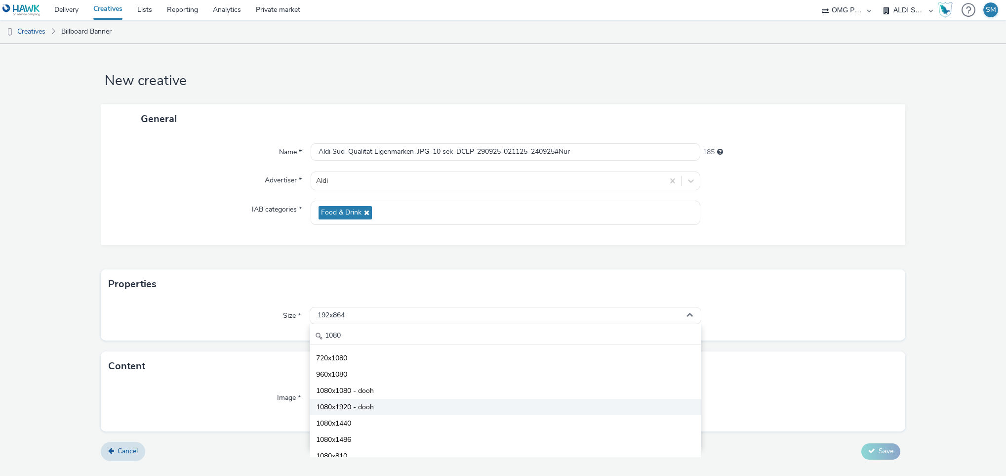
click at [341, 406] on span "1080x1920 - dooh" at bounding box center [345, 407] width 58 height 10
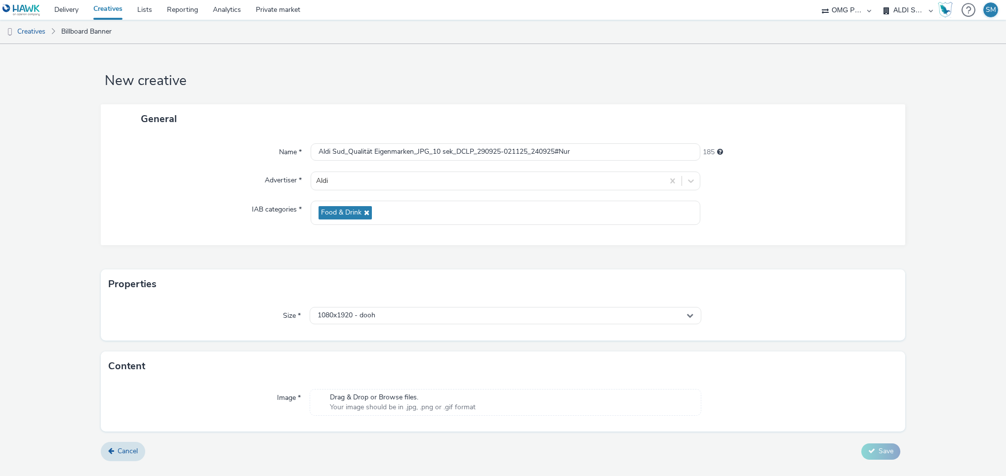
click at [406, 403] on span "Your image should be in .jpg, .png or .gif format" at bounding box center [403, 407] width 146 height 10
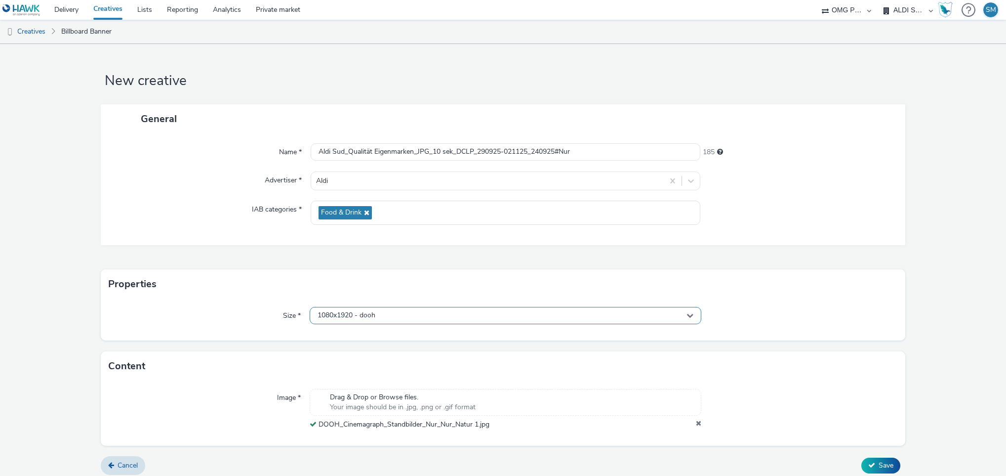
scroll to position [7, 0]
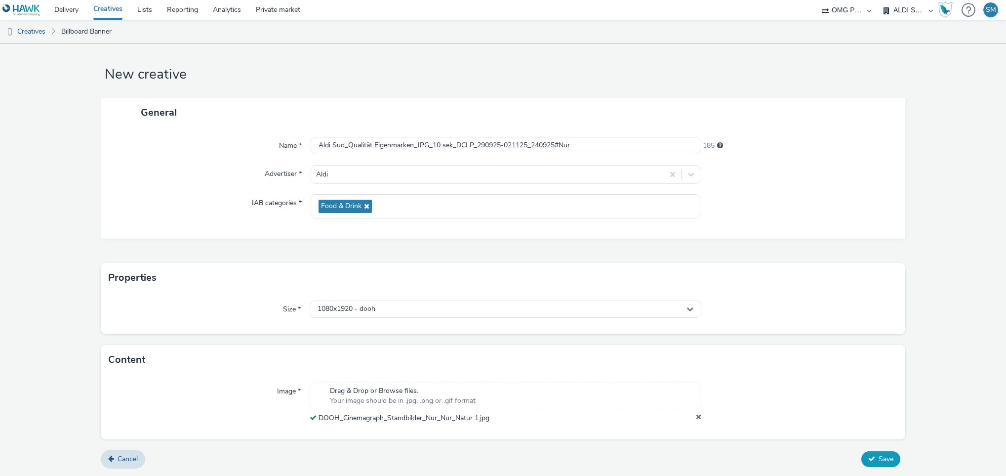
click at [867, 457] on button "Save" at bounding box center [880, 459] width 39 height 16
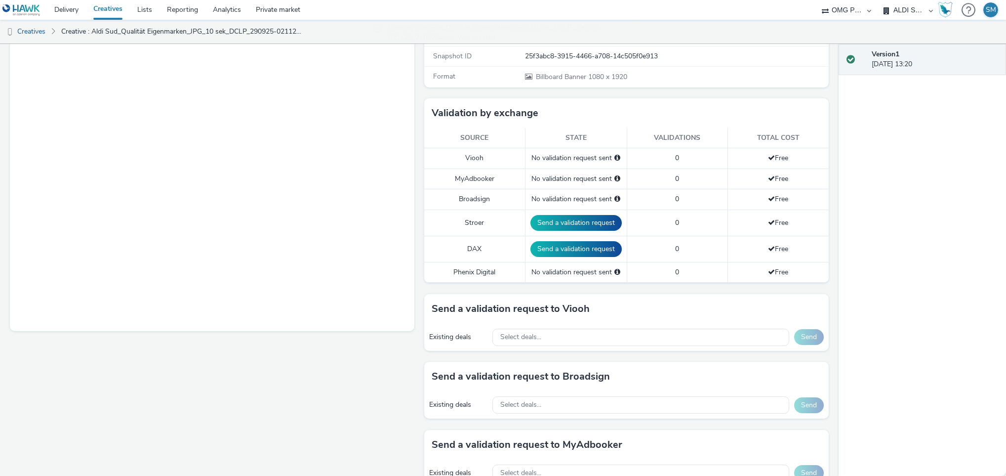
scroll to position [342, 0]
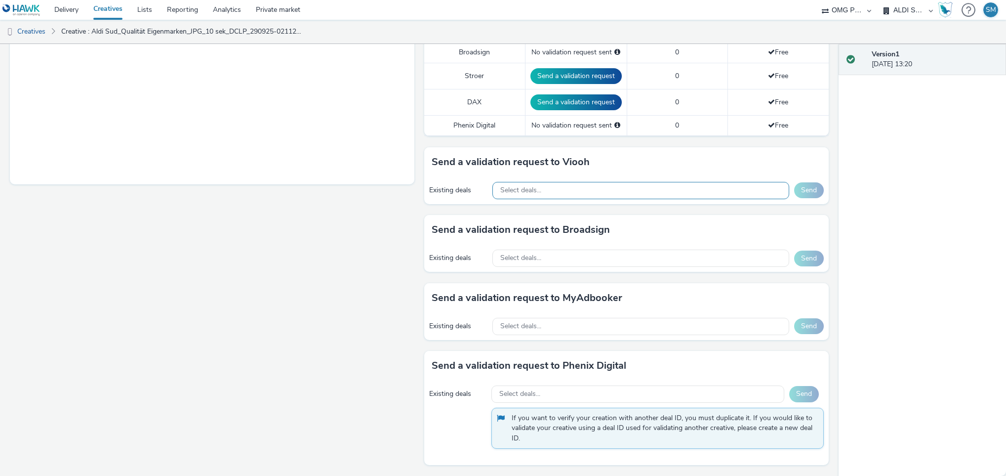
click at [581, 196] on div "Select deals..." at bounding box center [640, 190] width 297 height 17
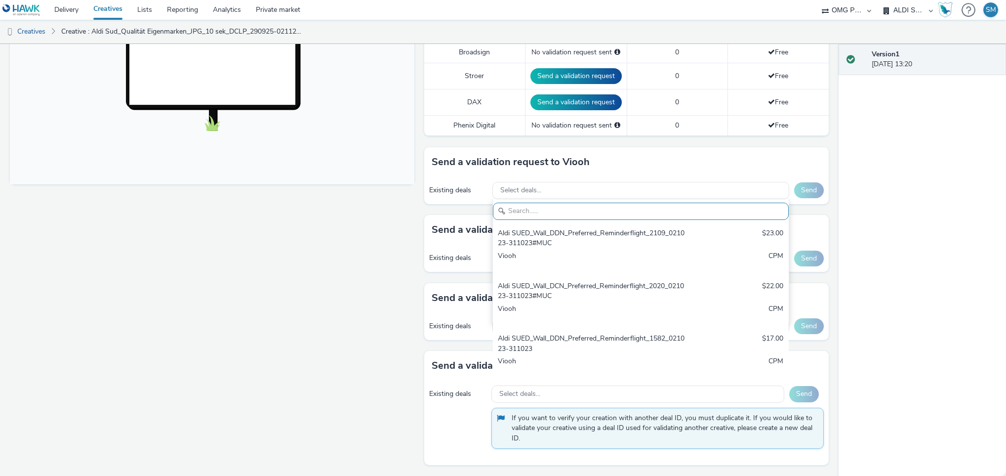
scroll to position [0, 0]
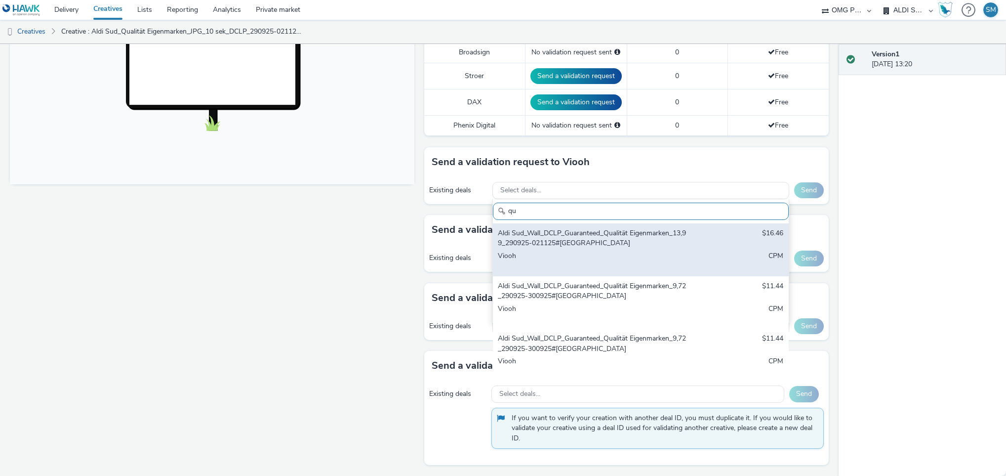
type input "qu"
click at [606, 245] on div "Aldi Sud_Wall_DCLP_Guaranteed_Qualität Eigenmarken_13,99_290925-021125#[GEOGRAP…" at bounding box center [592, 238] width 189 height 20
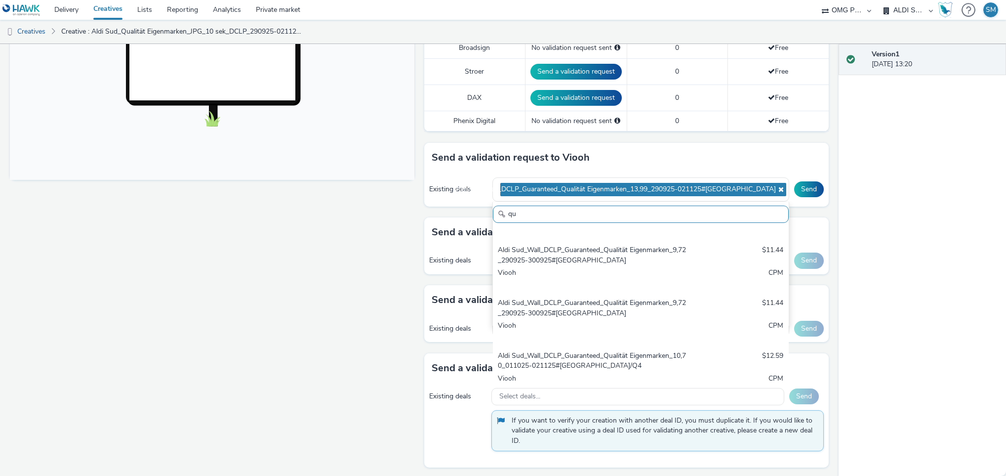
scroll to position [145, 0]
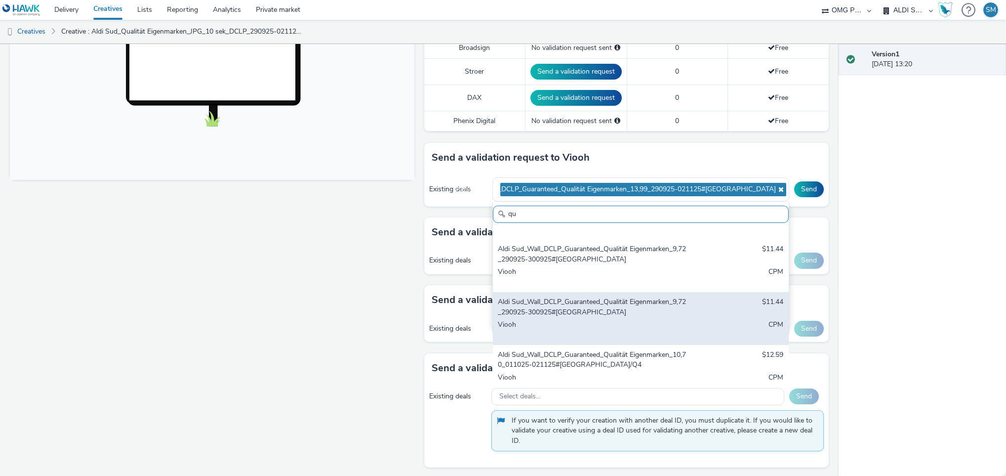
click at [592, 313] on div "Aldi Sud_Wall_DCLP_Guaranteed_Qualität Eigenmarken_9,72_290925-300925#[GEOGRAPH…" at bounding box center [592, 307] width 189 height 20
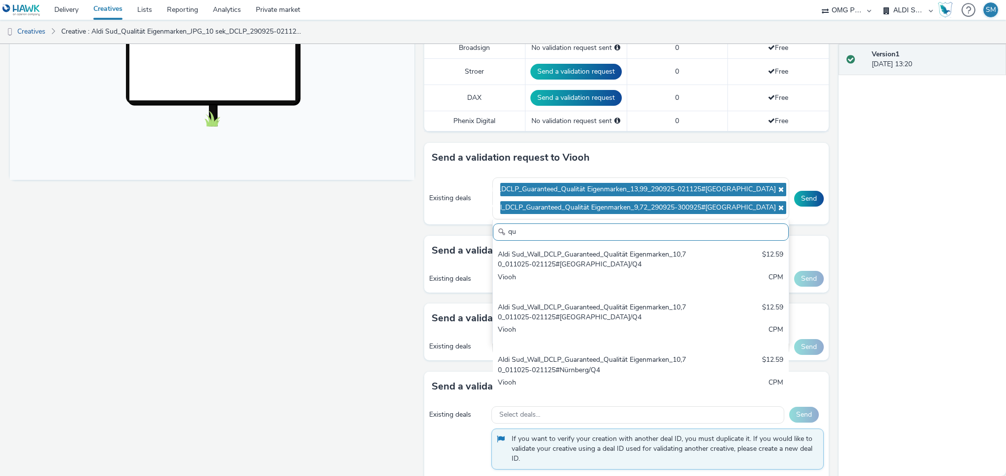
scroll to position [367, 0]
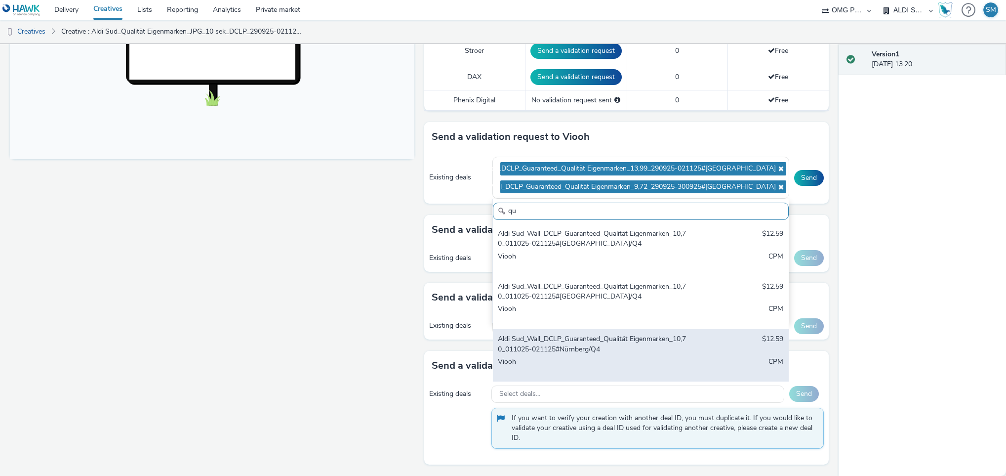
click at [607, 347] on div "Aldi Sud_Wall_DCLP_Guaranteed_Qualität Eigenmarken_10,70_011025-021125#Nürnberg…" at bounding box center [592, 344] width 189 height 20
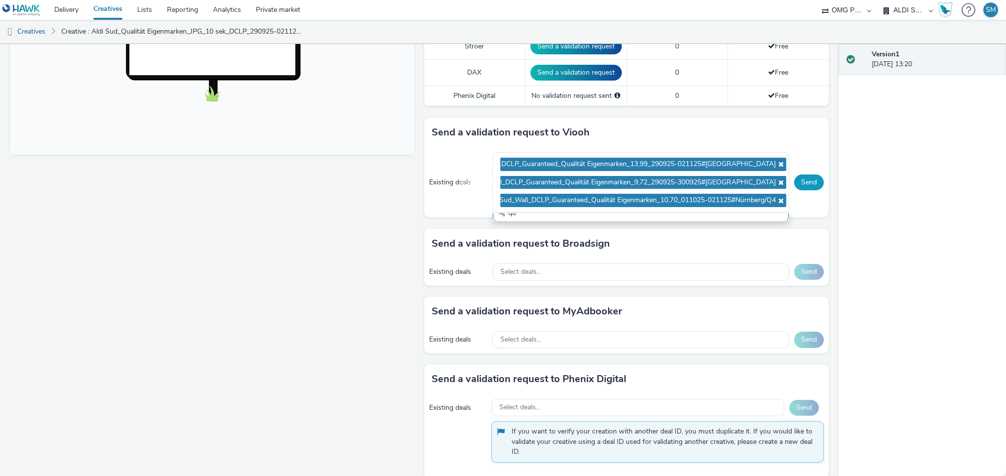
click at [799, 186] on button "Send" at bounding box center [809, 182] width 30 height 16
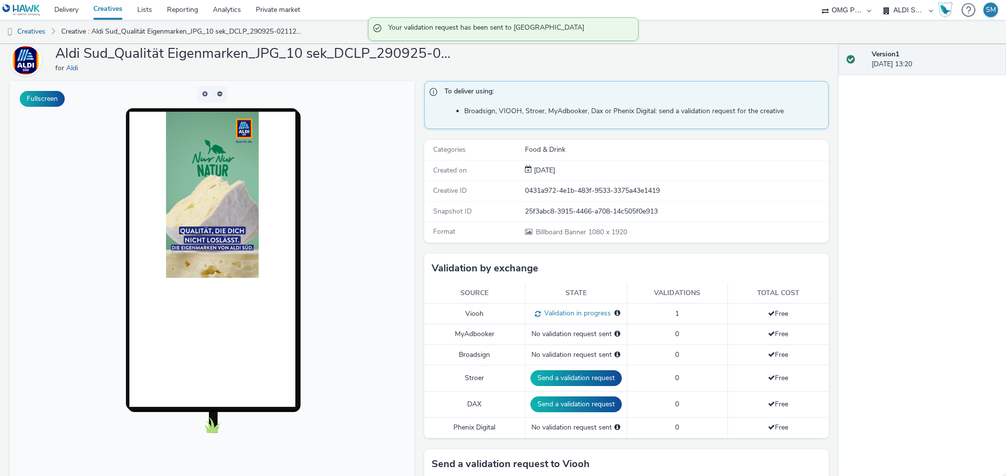
scroll to position [0, 0]
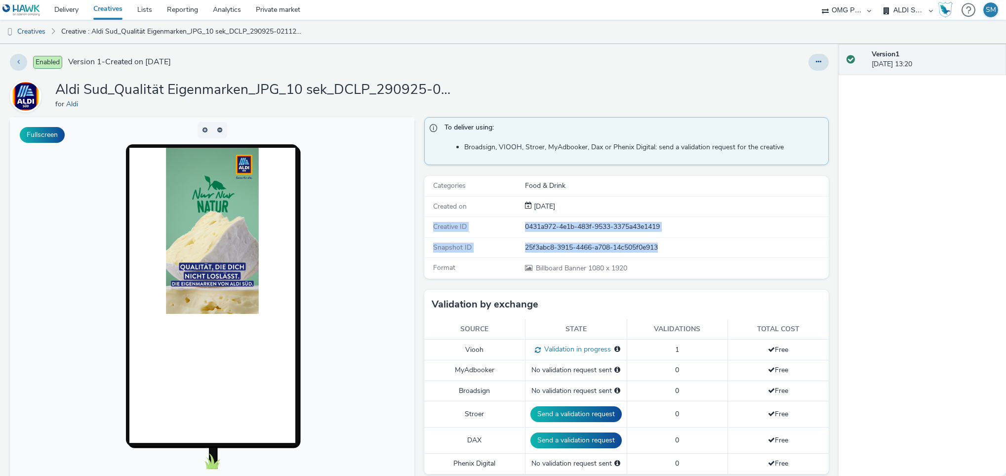
drag, startPoint x: 427, startPoint y: 226, endPoint x: 683, endPoint y: 248, distance: 257.2
click at [683, 248] on div "Categories Food & Drink Created on [DATE] Creative ID 0431a972-4e1b-483f-9533-3…" at bounding box center [626, 227] width 404 height 102
copy div "Creative ID 0431a972-4e1b-483f-9533-3375a43e1419 Snapshot ID 25f3abc8-3915-4466…"
click at [36, 32] on link "Creatives" at bounding box center [25, 32] width 50 height 24
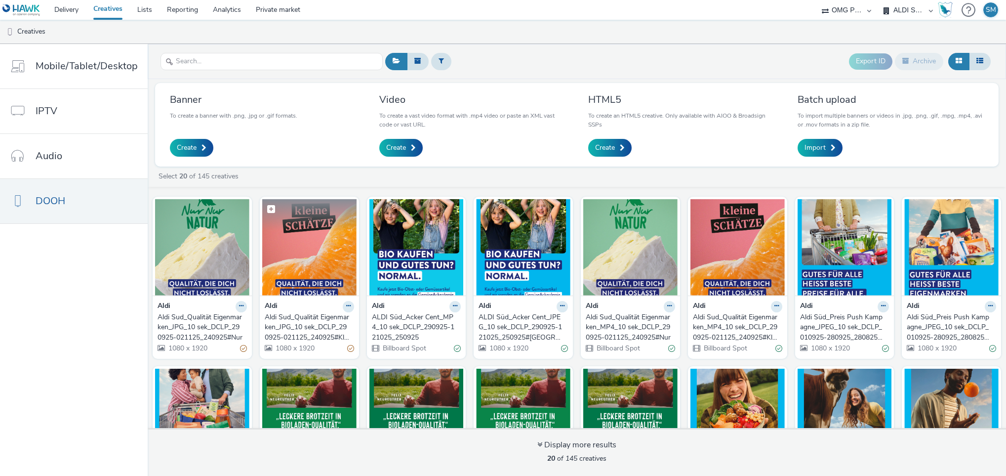
click at [341, 255] on img at bounding box center [309, 247] width 94 height 96
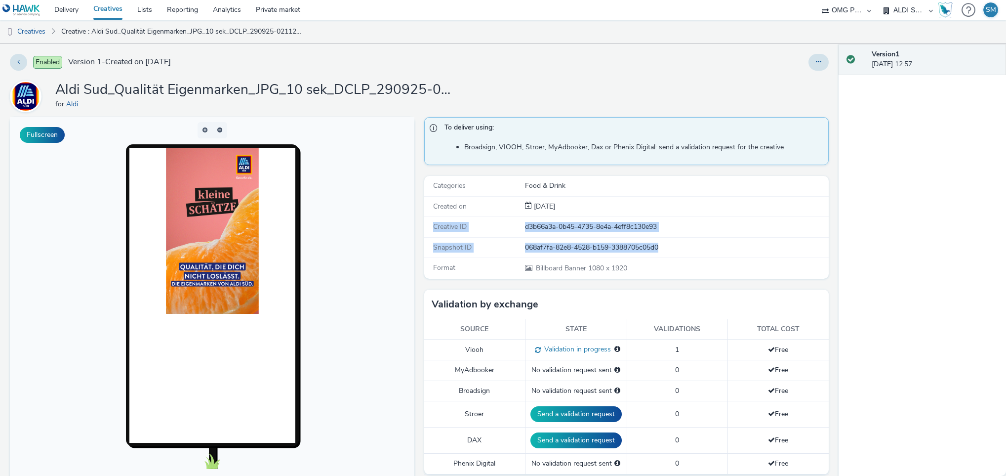
drag, startPoint x: 427, startPoint y: 227, endPoint x: 675, endPoint y: 242, distance: 247.8
click at [675, 242] on div "Categories Food & Drink Created on [DATE] Creative ID d3b66a3a-0b45-4735-8e4a-4…" at bounding box center [626, 227] width 404 height 102
copy div "Creative ID d3b66a3a-0b45-4735-8e4a-4eff8c130e93 Snapshot ID 068af7fa-82e8-4528…"
click at [230, 10] on link "Analytics" at bounding box center [226, 10] width 43 height 20
click at [276, 13] on link "Private market" at bounding box center [277, 10] width 59 height 20
